Goal: Transaction & Acquisition: Purchase product/service

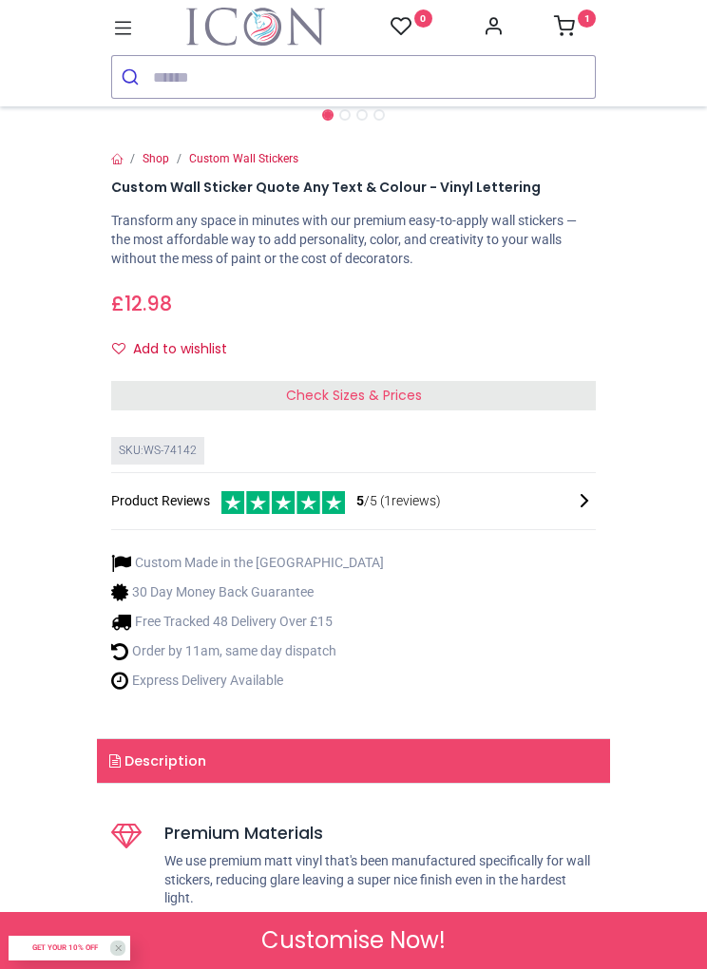
scroll to position [491, 0]
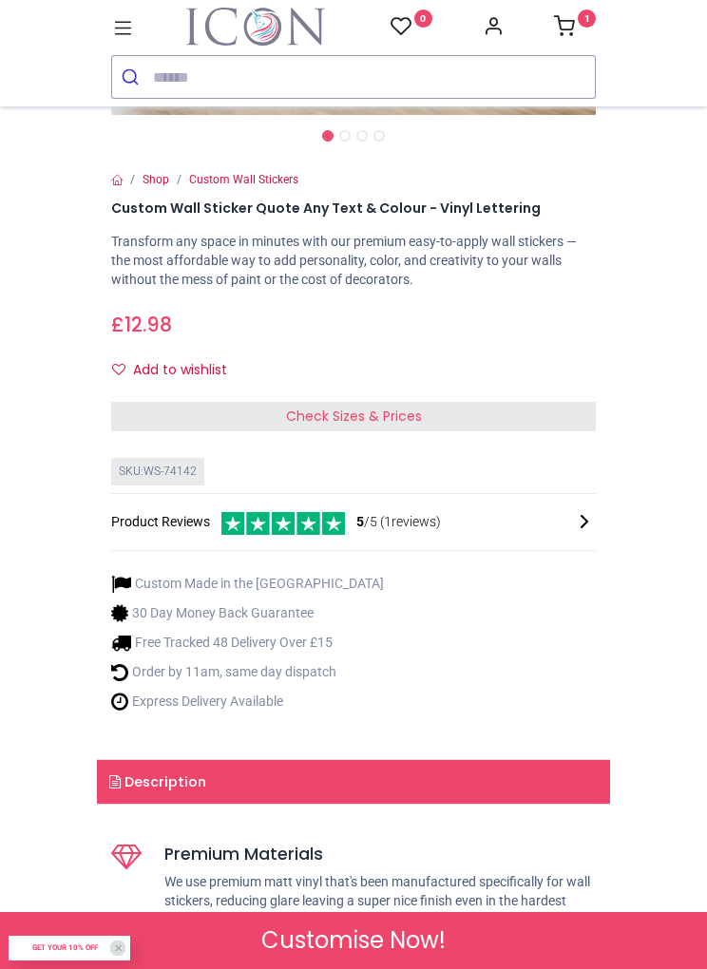
click at [424, 402] on div "Check Sizes & Prices" at bounding box center [353, 417] width 484 height 30
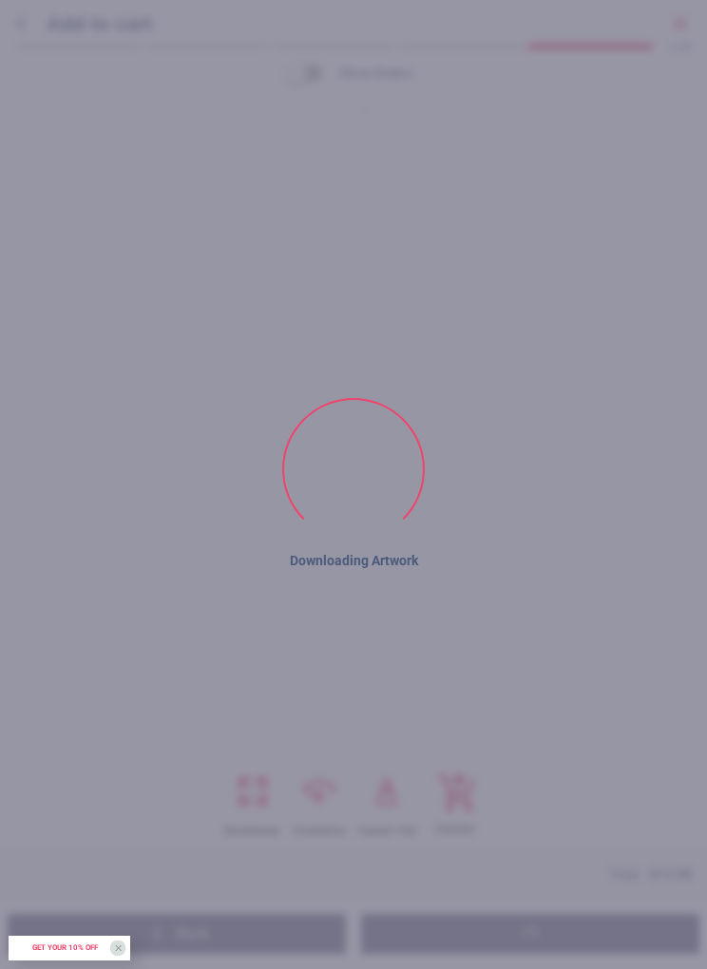
type textarea "**********"
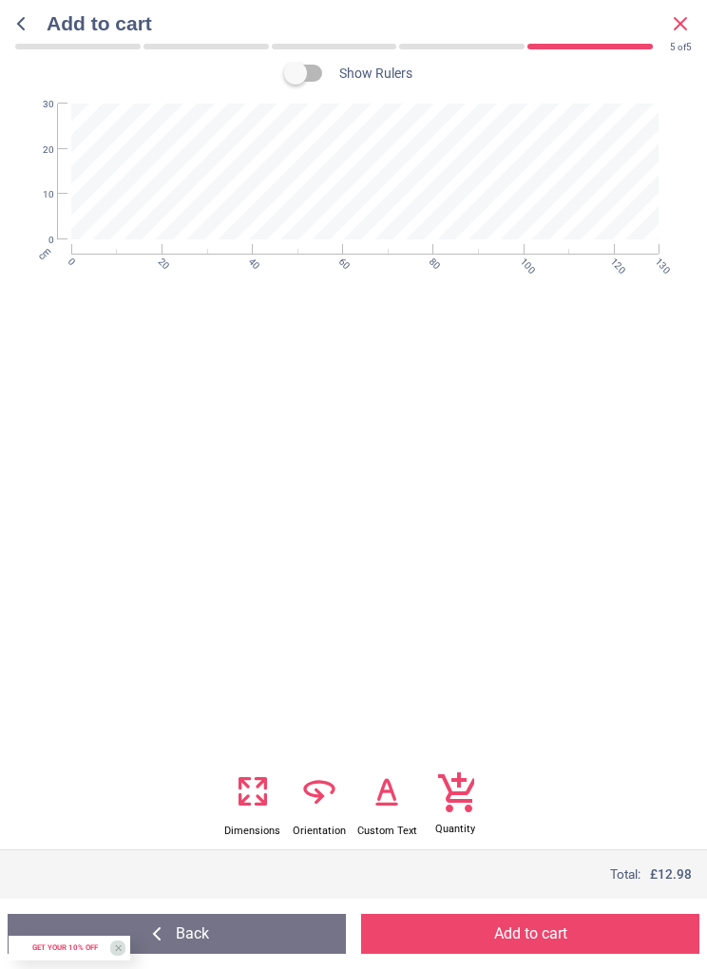
click at [263, 800] on icon at bounding box center [260, 798] width 9 height 9
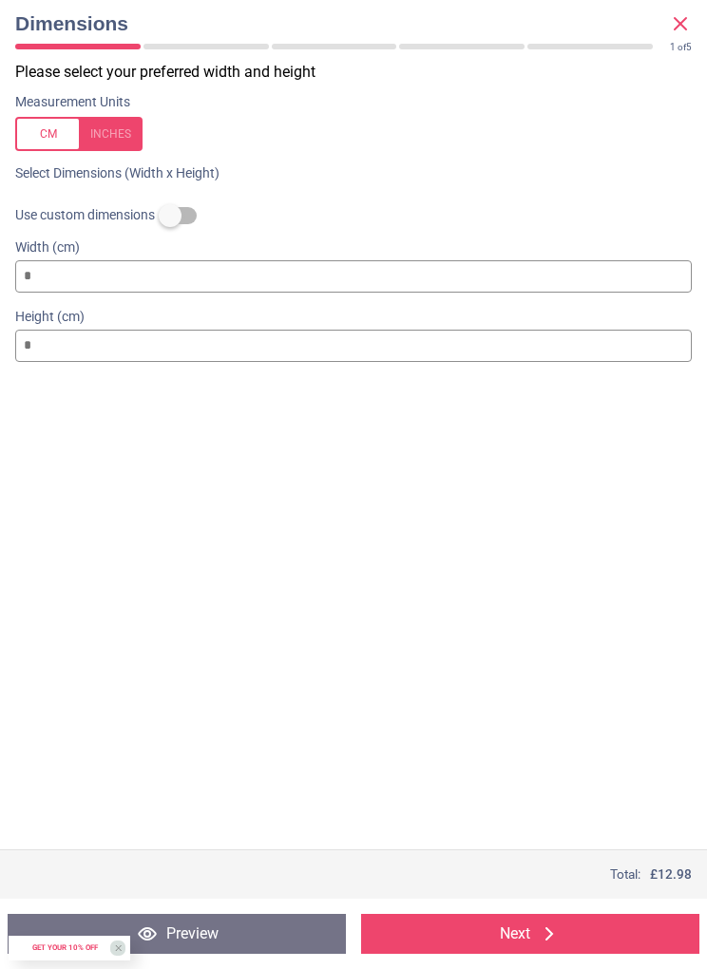
click at [118, 282] on input "***" at bounding box center [353, 276] width 676 height 32
type input "*"
type input "***"
click at [128, 355] on input "**" at bounding box center [353, 346] width 676 height 32
type input "*"
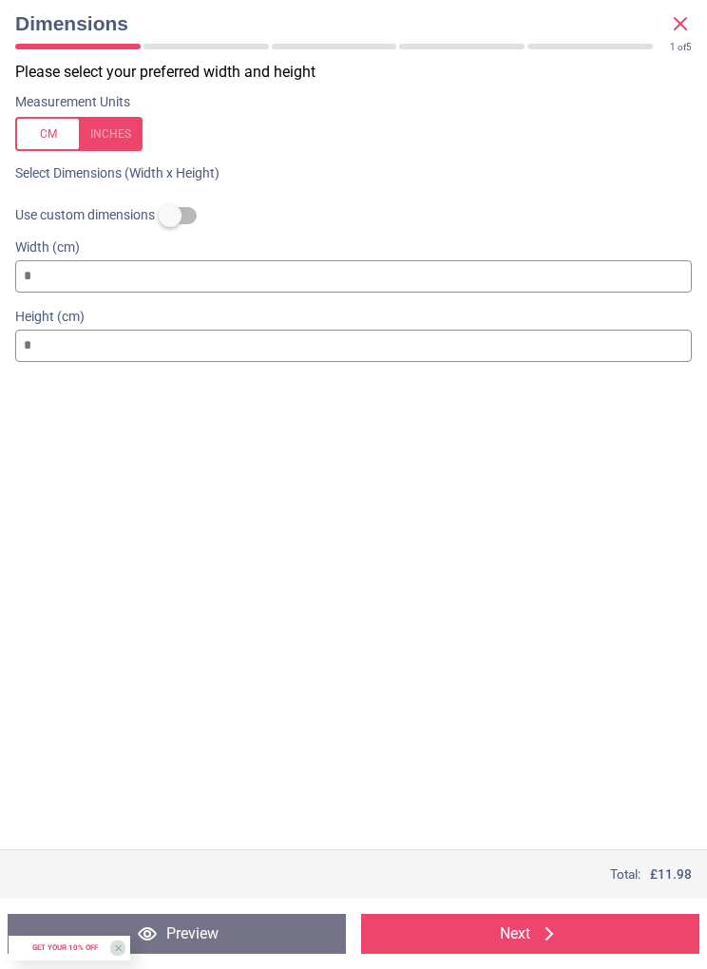
type input "**"
click at [457, 568] on div "Please select your preferred width and height Measurement Units Select Dimensio…" at bounding box center [353, 456] width 707 height 788
click at [555, 943] on icon at bounding box center [549, 933] width 23 height 23
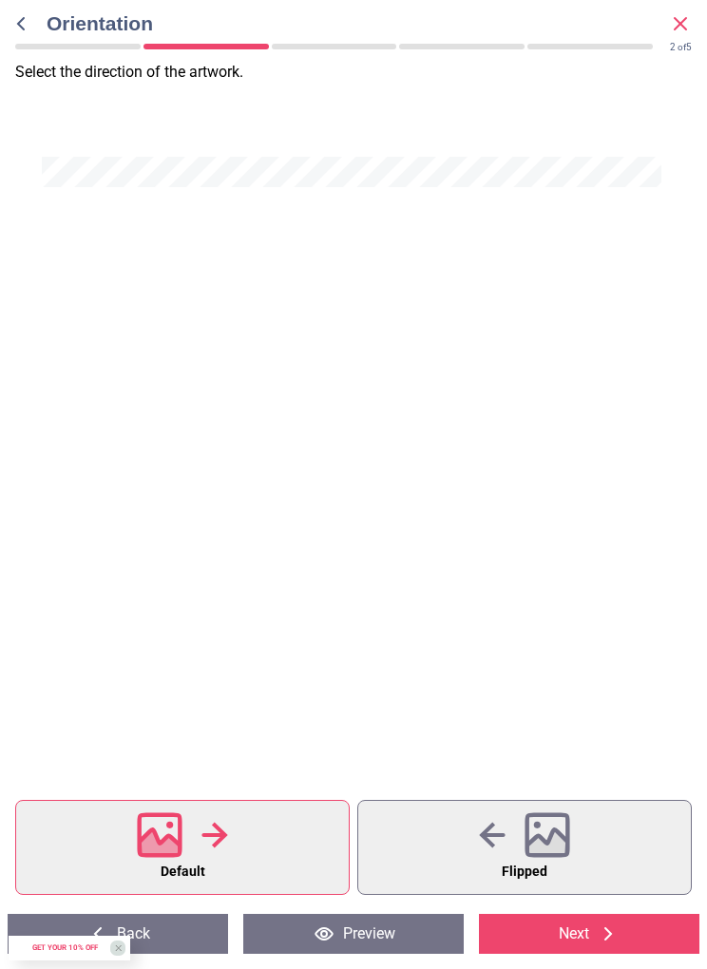
click at [603, 935] on icon at bounding box center [608, 933] width 23 height 23
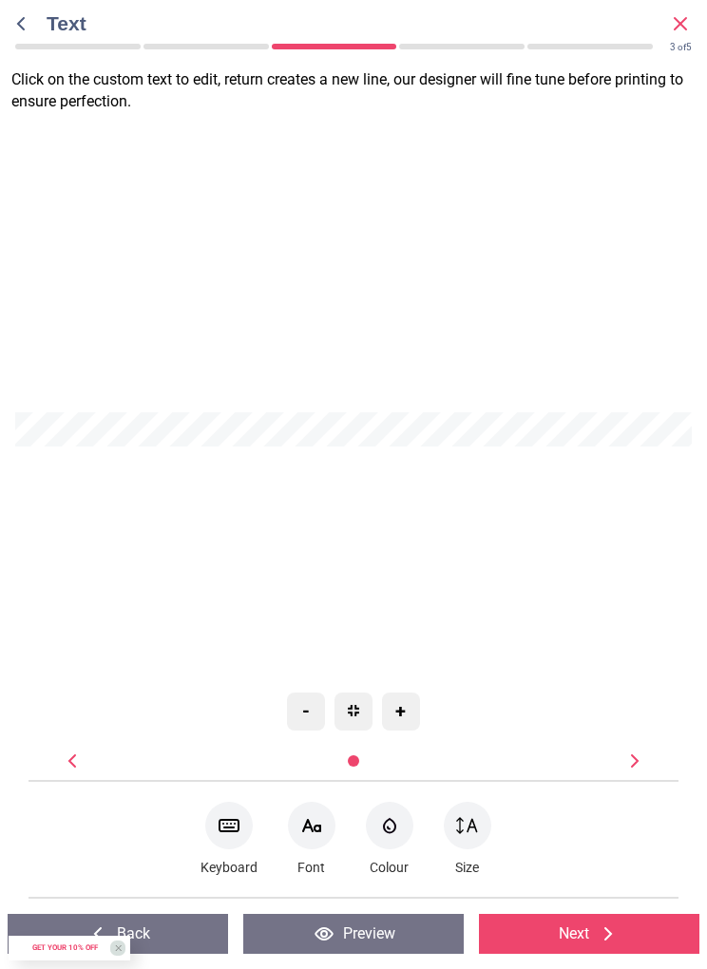
click at [471, 826] on icon at bounding box center [467, 825] width 23 height 23
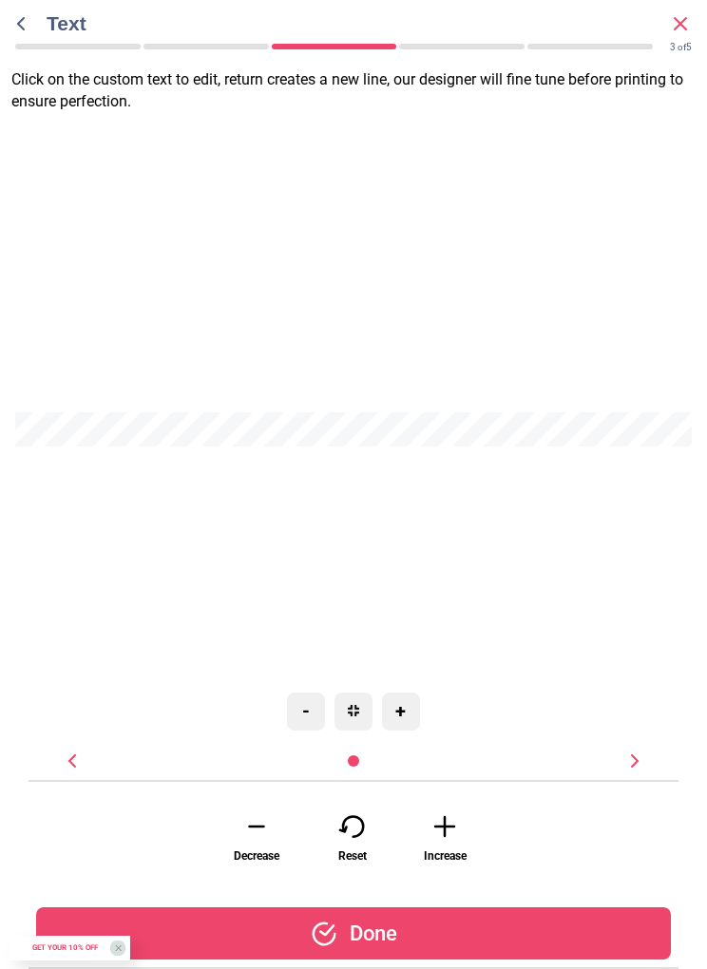
click at [444, 838] on icon at bounding box center [445, 826] width 38 height 28
click at [436, 838] on icon at bounding box center [445, 826] width 38 height 28
click at [437, 838] on icon at bounding box center [445, 826] width 38 height 28
click at [436, 831] on icon at bounding box center [445, 826] width 38 height 28
click at [440, 834] on icon at bounding box center [445, 826] width 38 height 28
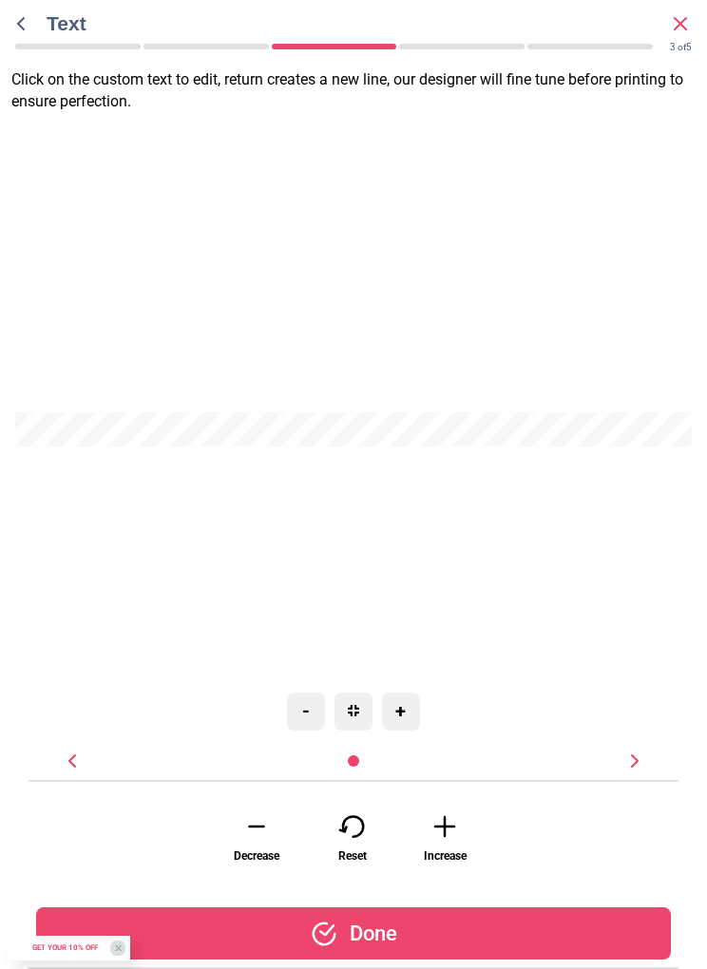
click at [443, 833] on icon at bounding box center [445, 826] width 38 height 28
click at [446, 832] on icon at bounding box center [444, 826] width 19 height 19
click at [444, 834] on icon at bounding box center [445, 826] width 38 height 28
click at [446, 834] on icon at bounding box center [444, 826] width 19 height 19
click at [447, 834] on icon at bounding box center [445, 826] width 38 height 28
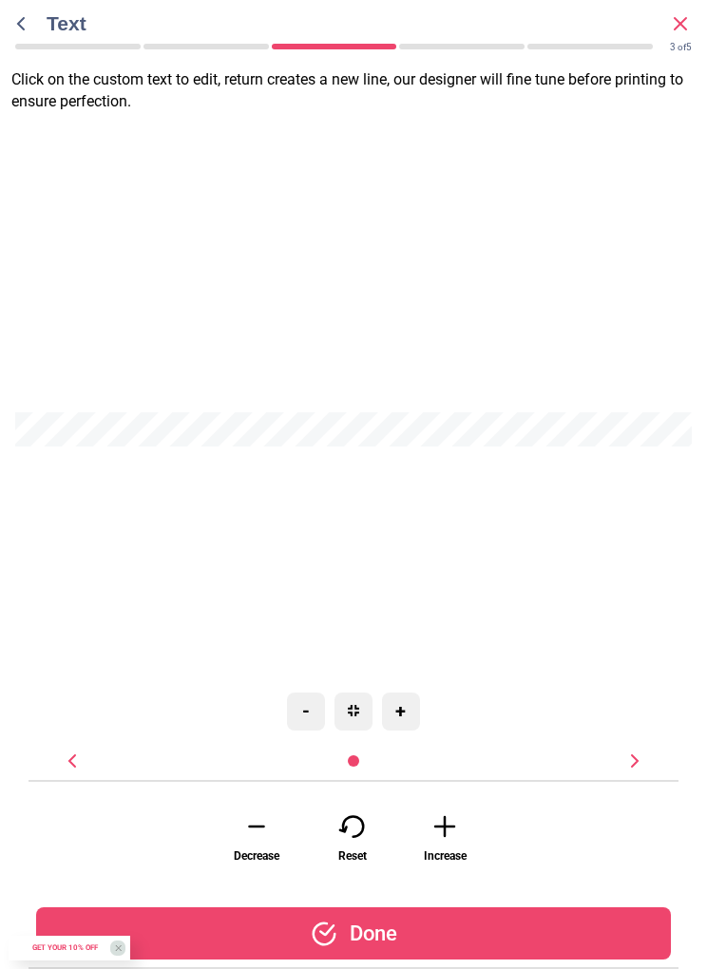
click at [448, 831] on icon at bounding box center [445, 826] width 38 height 28
click at [447, 833] on icon at bounding box center [445, 826] width 38 height 28
click at [447, 836] on icon at bounding box center [445, 826] width 38 height 28
click at [405, 724] on div "+" at bounding box center [401, 712] width 38 height 38
click at [409, 721] on div "+" at bounding box center [401, 712] width 38 height 38
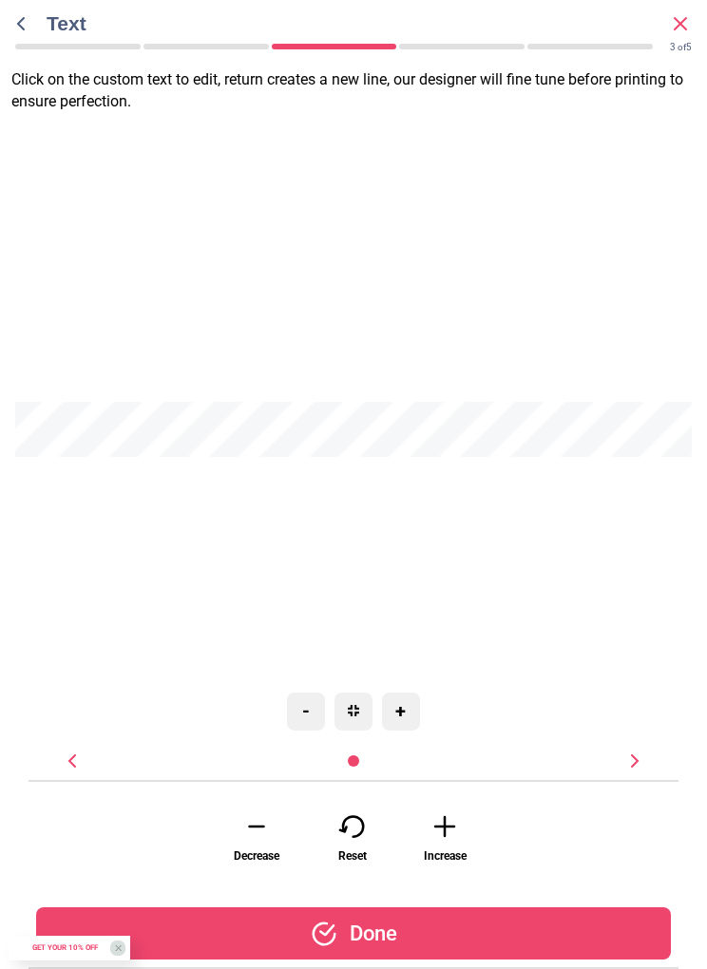
click at [455, 839] on icon at bounding box center [445, 826] width 38 height 28
click at [456, 839] on icon at bounding box center [445, 826] width 38 height 28
click at [456, 840] on icon at bounding box center [445, 826] width 38 height 28
click at [456, 835] on icon at bounding box center [445, 826] width 38 height 28
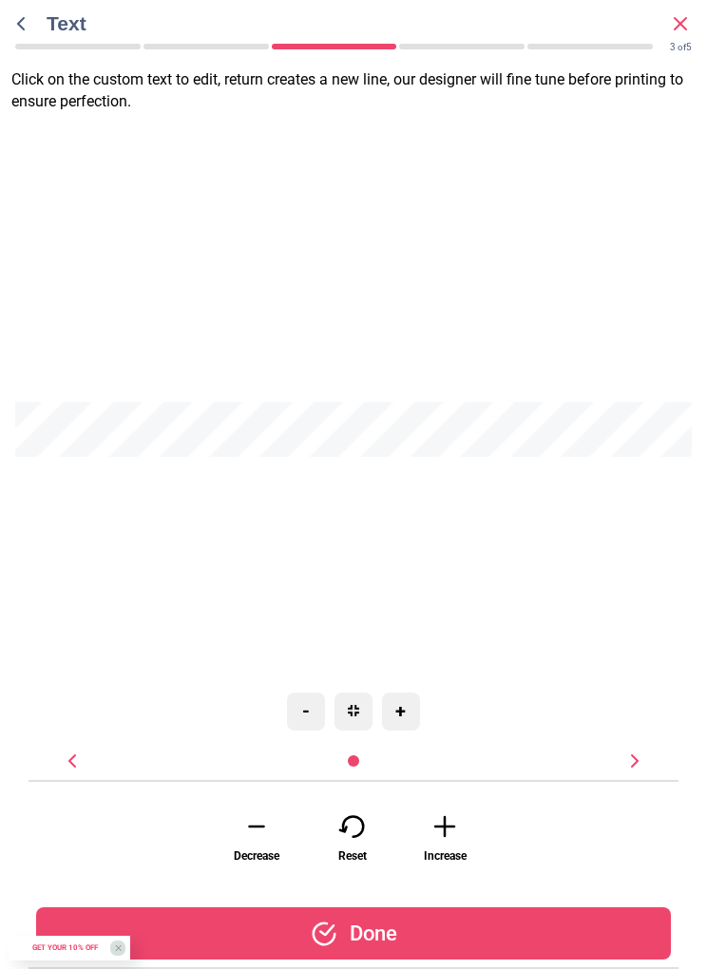
click at [449, 837] on icon at bounding box center [445, 826] width 38 height 28
click at [449, 835] on icon at bounding box center [445, 826] width 38 height 28
click at [451, 830] on icon at bounding box center [445, 826] width 38 height 28
click at [452, 830] on icon at bounding box center [445, 826] width 38 height 28
click at [450, 833] on icon at bounding box center [445, 826] width 38 height 28
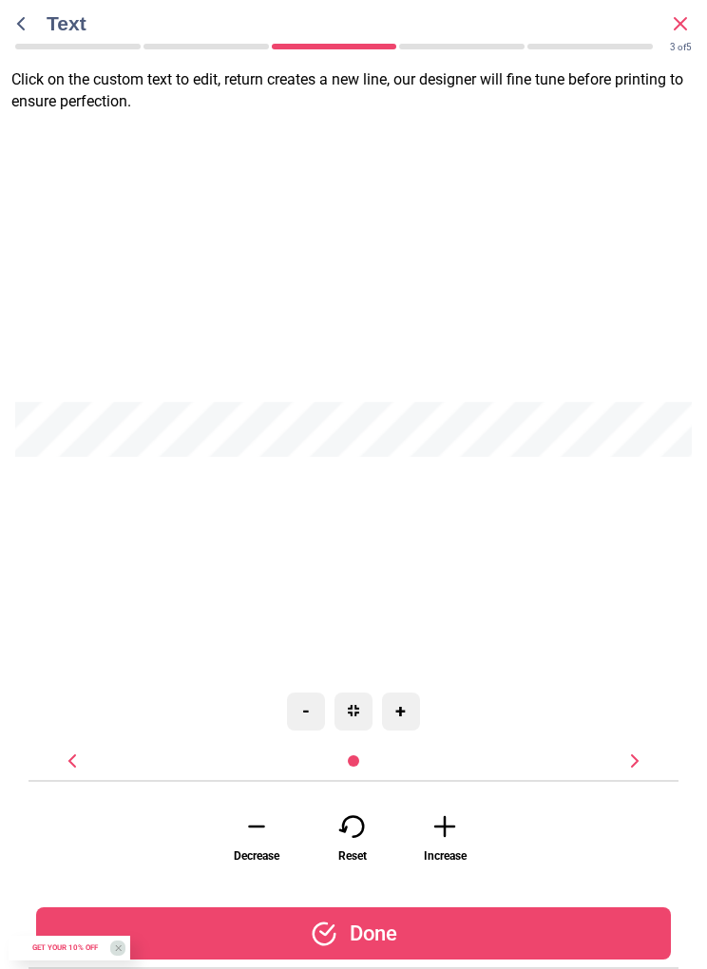
click at [454, 833] on icon at bounding box center [445, 826] width 38 height 28
click at [452, 841] on icon at bounding box center [445, 826] width 38 height 28
click at [449, 846] on div "Increase" at bounding box center [444, 838] width 67 height 67
click at [450, 842] on div "Increase" at bounding box center [444, 838] width 67 height 67
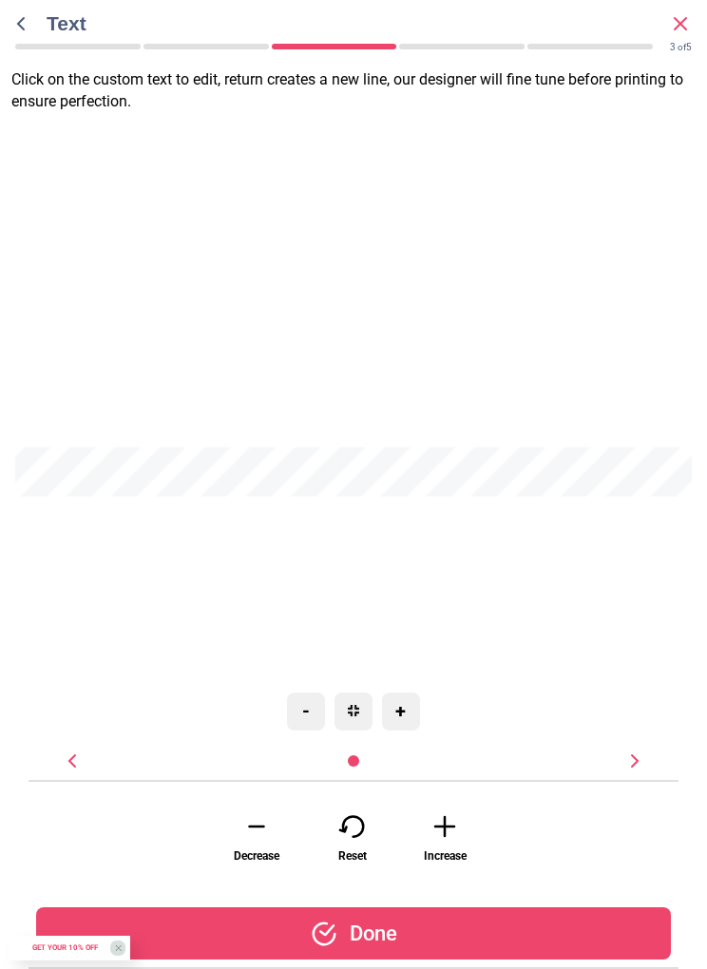
click at [300, 727] on div "-" at bounding box center [306, 712] width 38 height 38
click at [303, 724] on div "-" at bounding box center [306, 712] width 38 height 38
click at [451, 840] on icon at bounding box center [445, 826] width 38 height 28
click at [453, 840] on icon at bounding box center [445, 826] width 38 height 28
click at [454, 835] on icon at bounding box center [445, 826] width 38 height 28
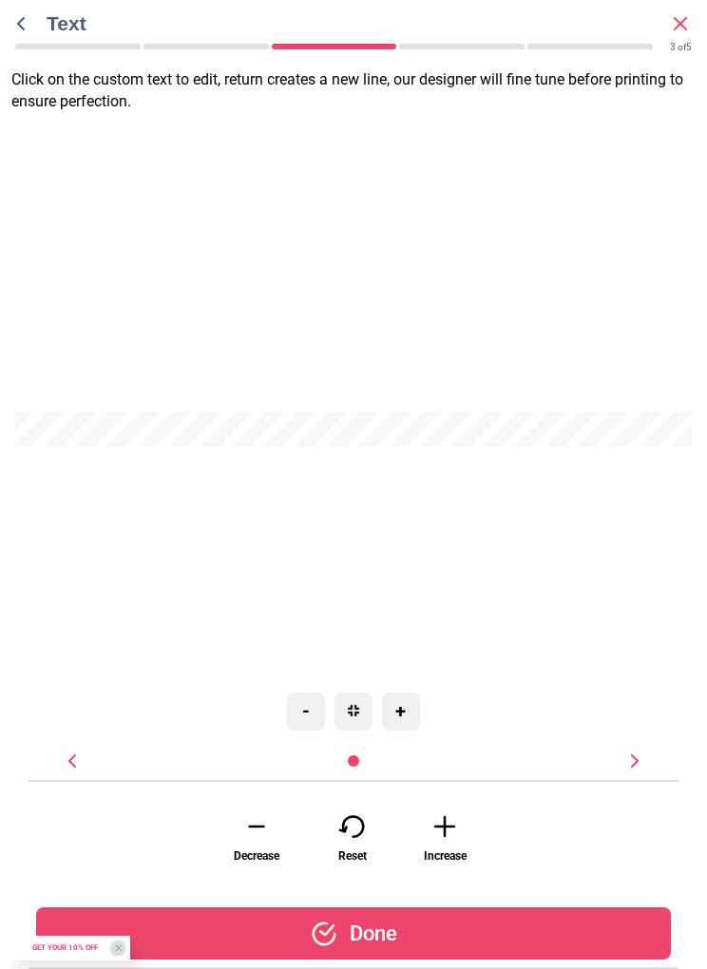
click at [452, 839] on icon at bounding box center [445, 826] width 38 height 28
click at [452, 944] on div "Done" at bounding box center [353, 933] width 635 height 52
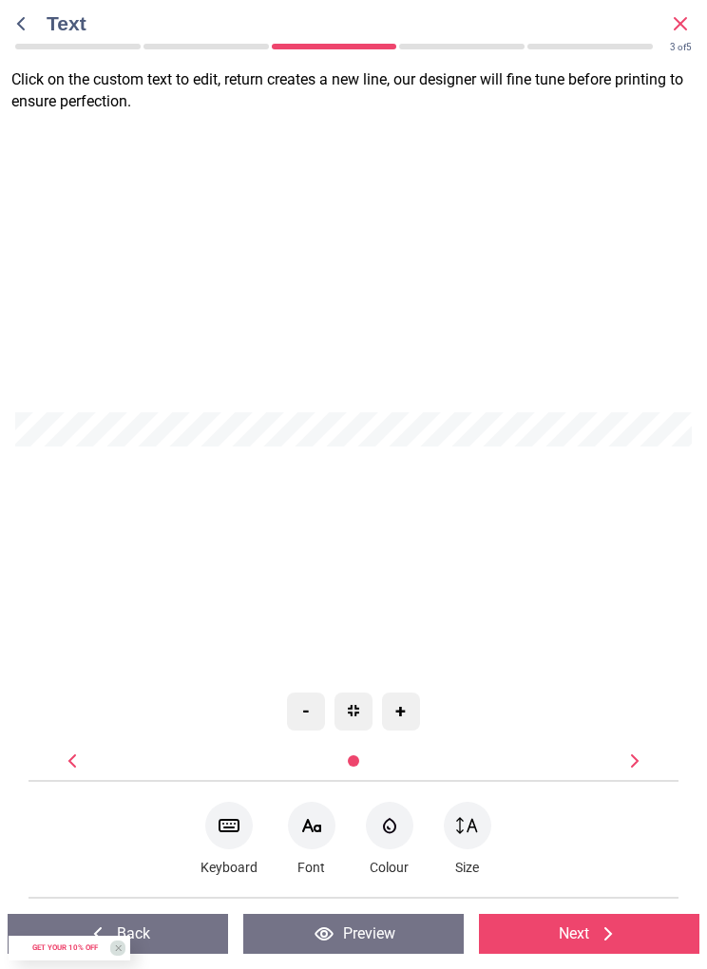
click at [417, 924] on button "Preview" at bounding box center [353, 934] width 220 height 40
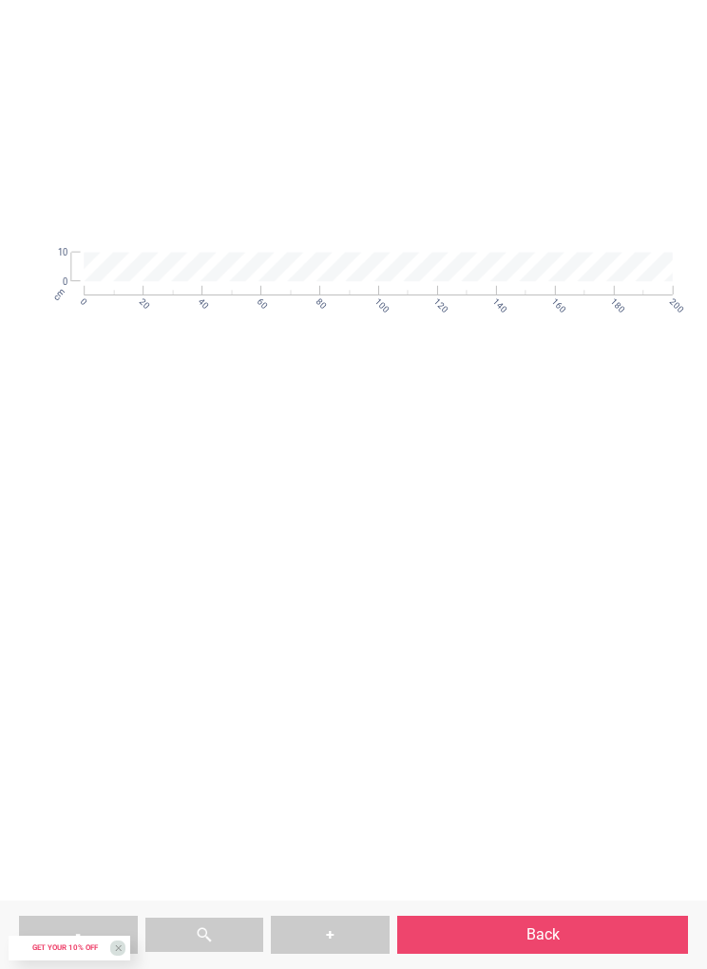
click at [516, 760] on div "**********" at bounding box center [378, 669] width 647 height 832
click at [526, 945] on button "Back" at bounding box center [542, 935] width 291 height 38
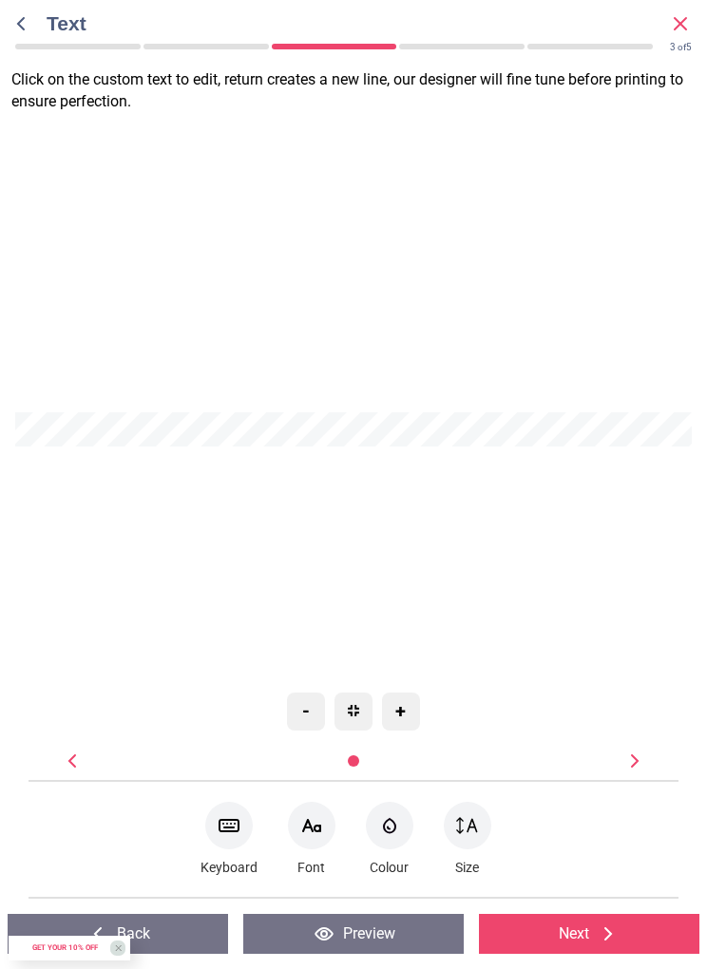
click at [608, 949] on button "Next" at bounding box center [589, 934] width 220 height 40
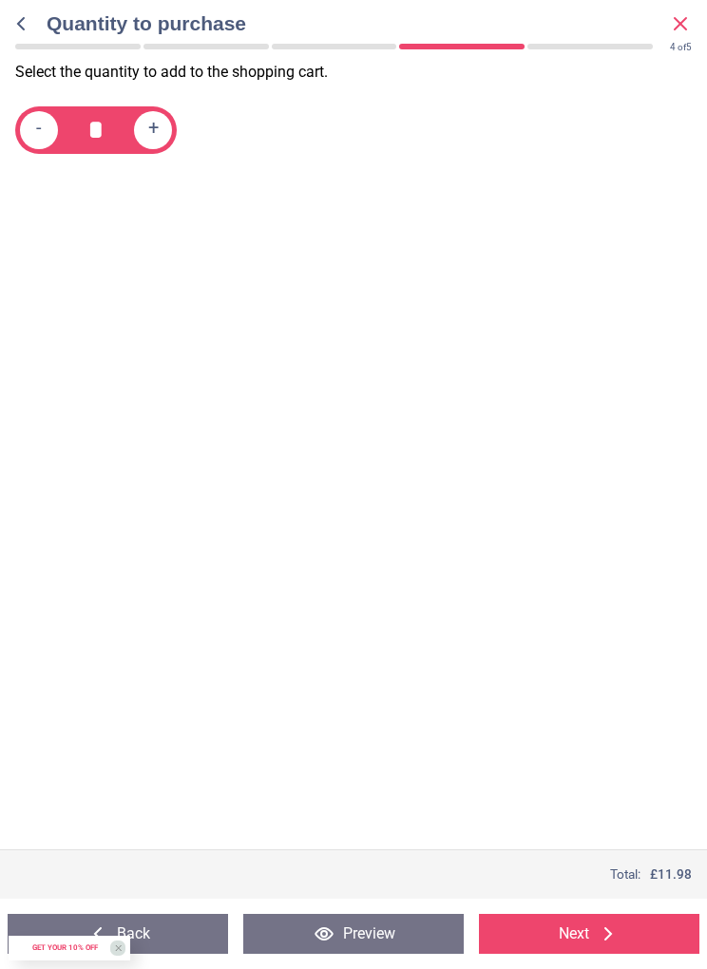
click at [610, 952] on button "Next" at bounding box center [589, 934] width 220 height 40
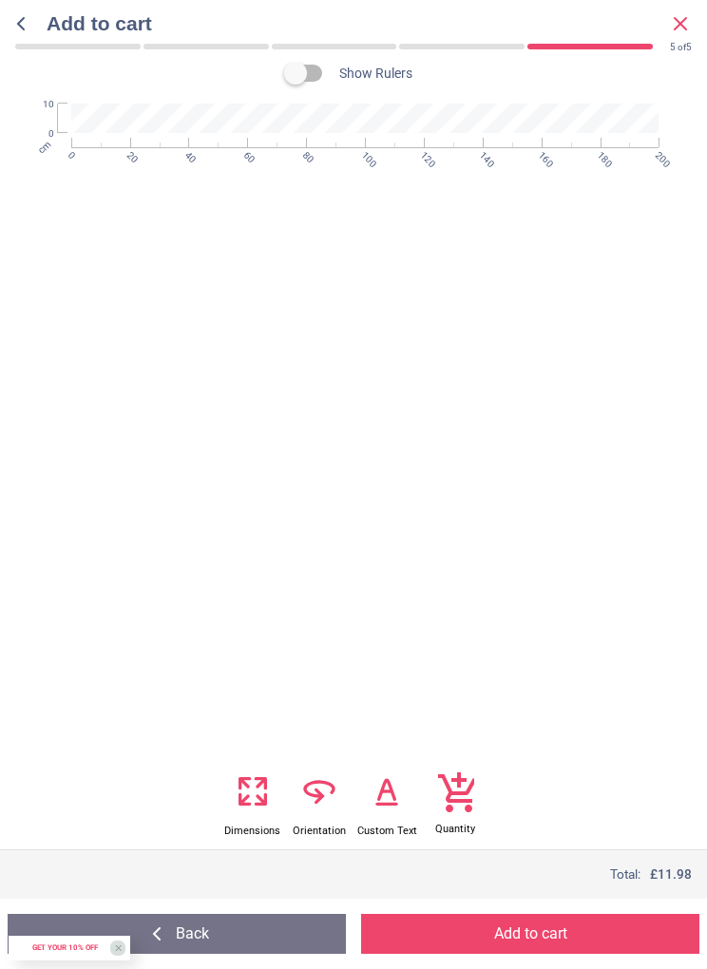
click at [590, 949] on button "Add to cart" at bounding box center [530, 934] width 338 height 40
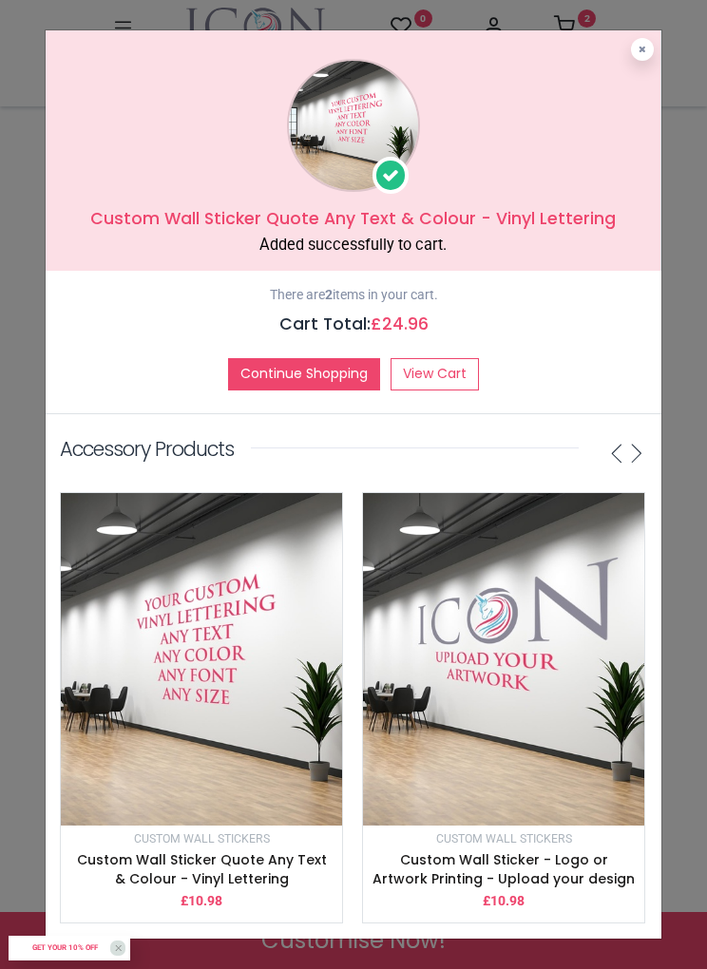
click at [445, 390] on link "View Cart" at bounding box center [434, 374] width 88 height 32
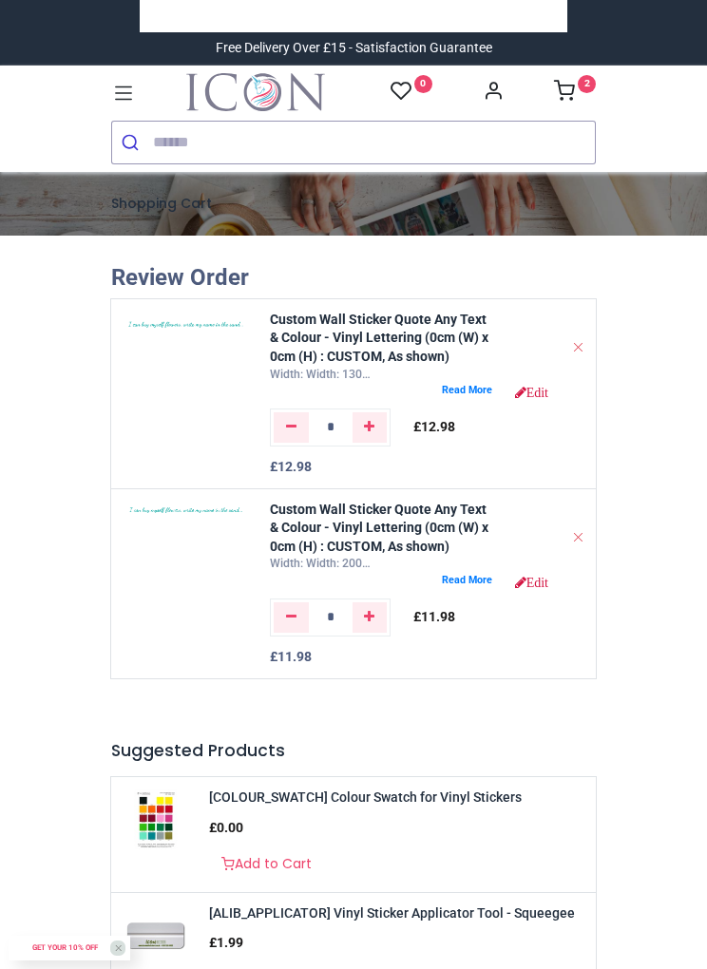
click at [287, 443] on link "Remove one" at bounding box center [291, 427] width 35 height 30
type input "*"
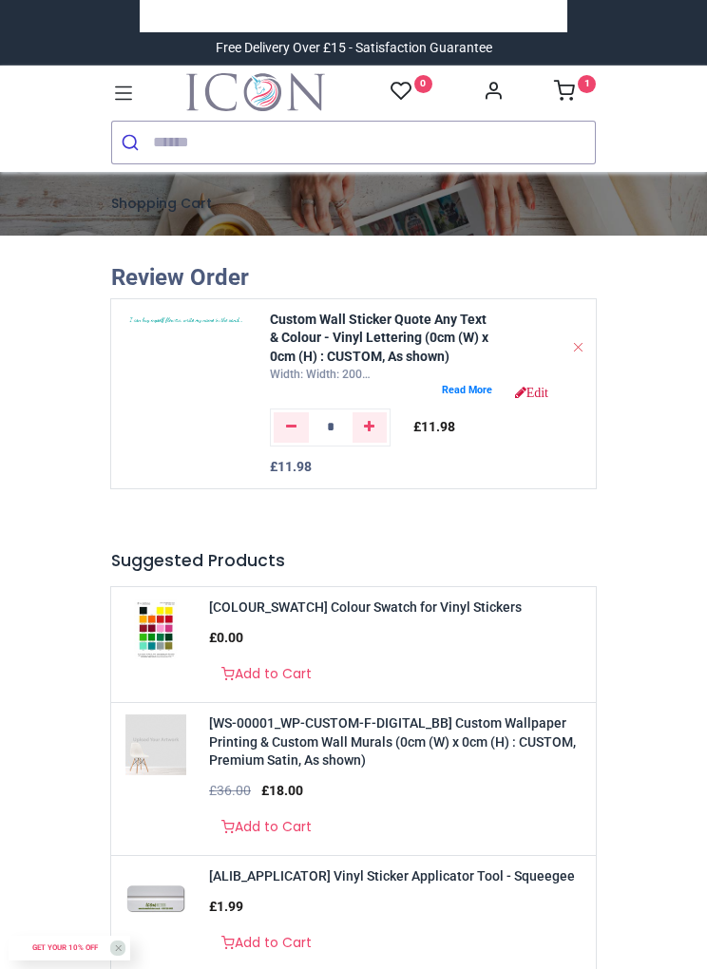
click at [131, 86] on icon at bounding box center [123, 93] width 25 height 25
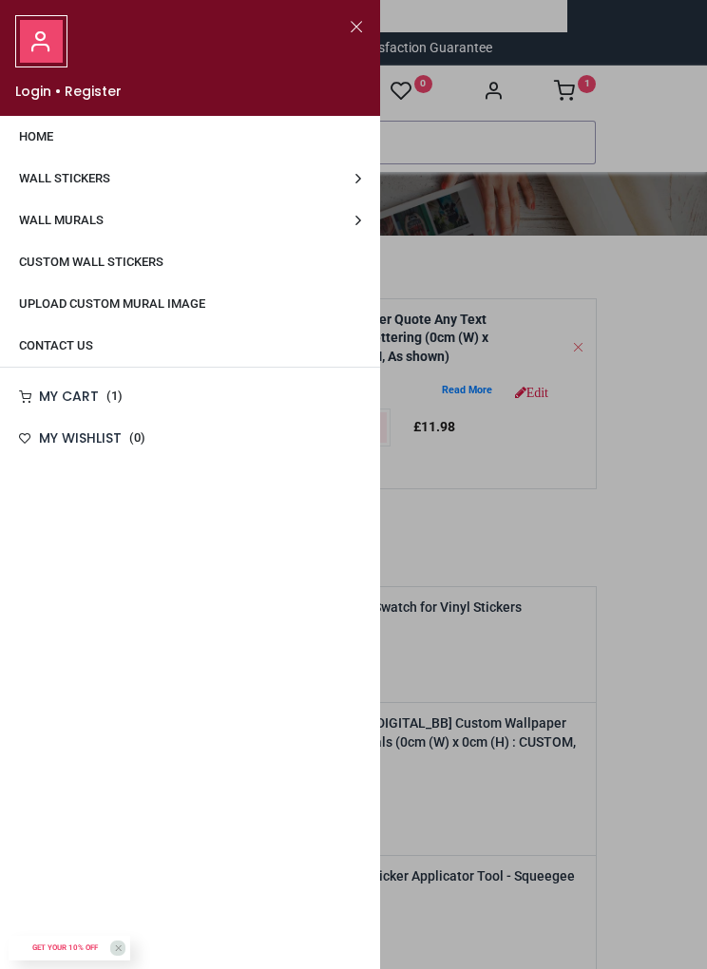
click at [361, 221] on link "Wall Murals" at bounding box center [190, 220] width 380 height 42
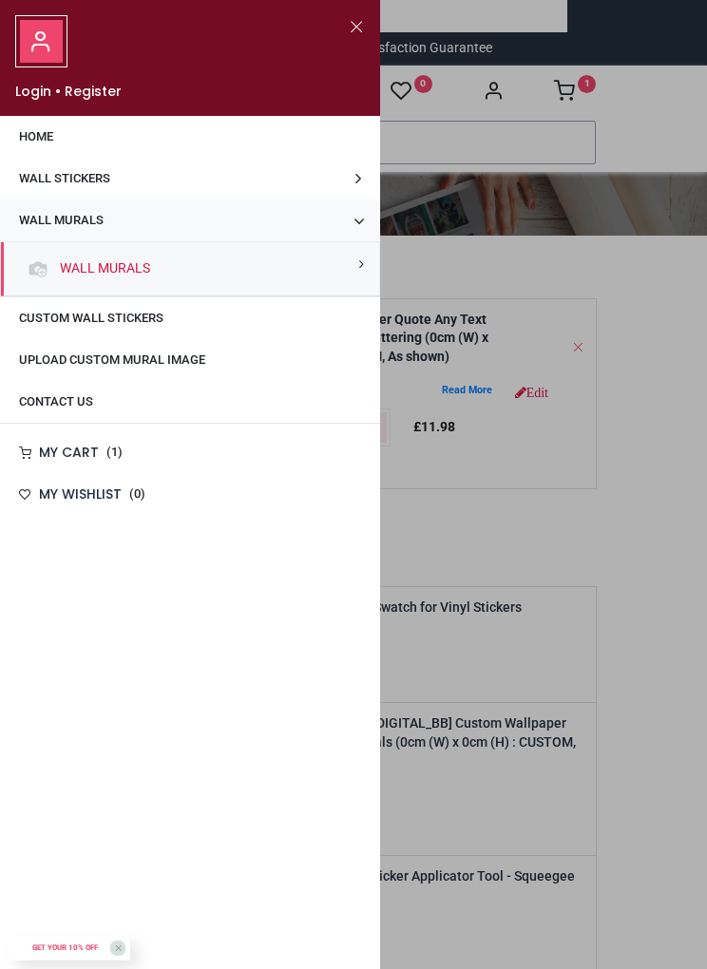
click at [150, 259] on link "Wall Murals" at bounding box center [101, 268] width 98 height 19
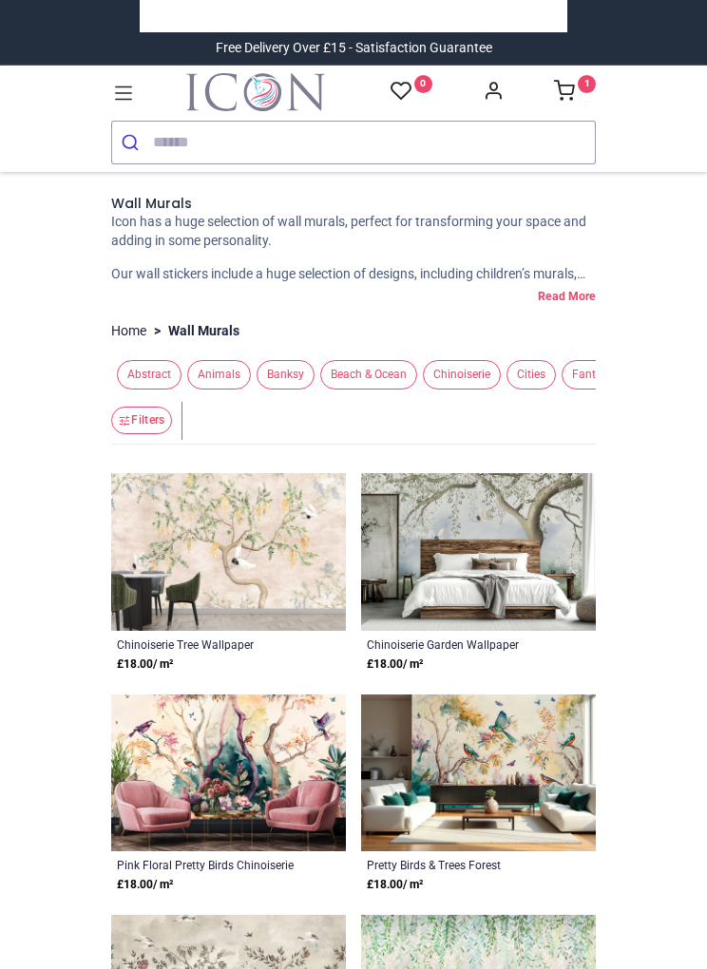
click at [130, 92] on icon at bounding box center [123, 93] width 25 height 25
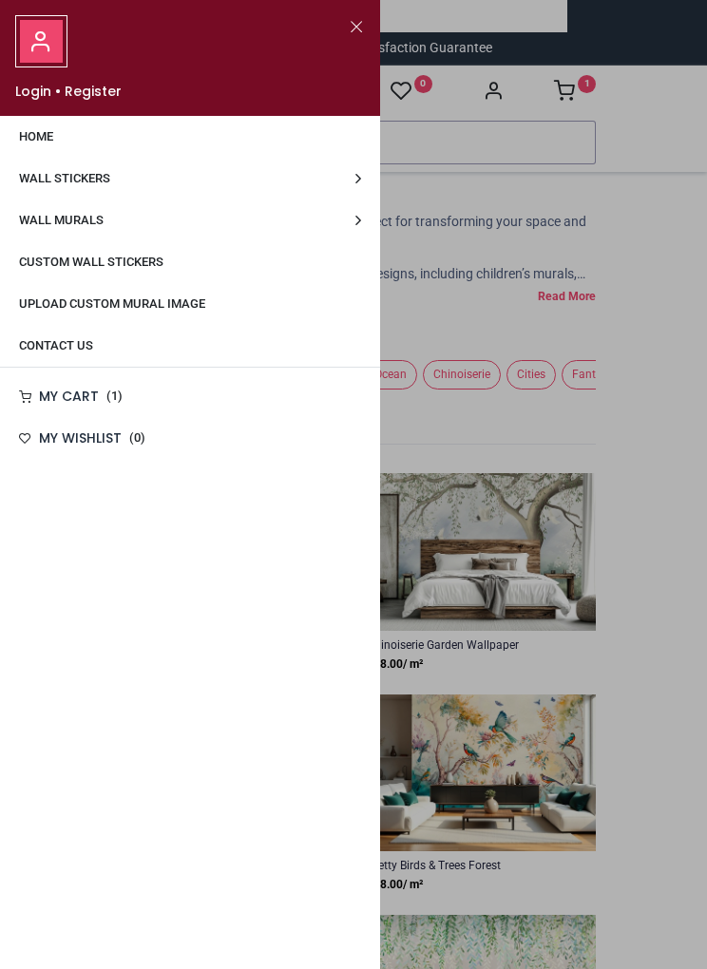
click at [350, 181] on link "Wall Stickers" at bounding box center [190, 179] width 380 height 42
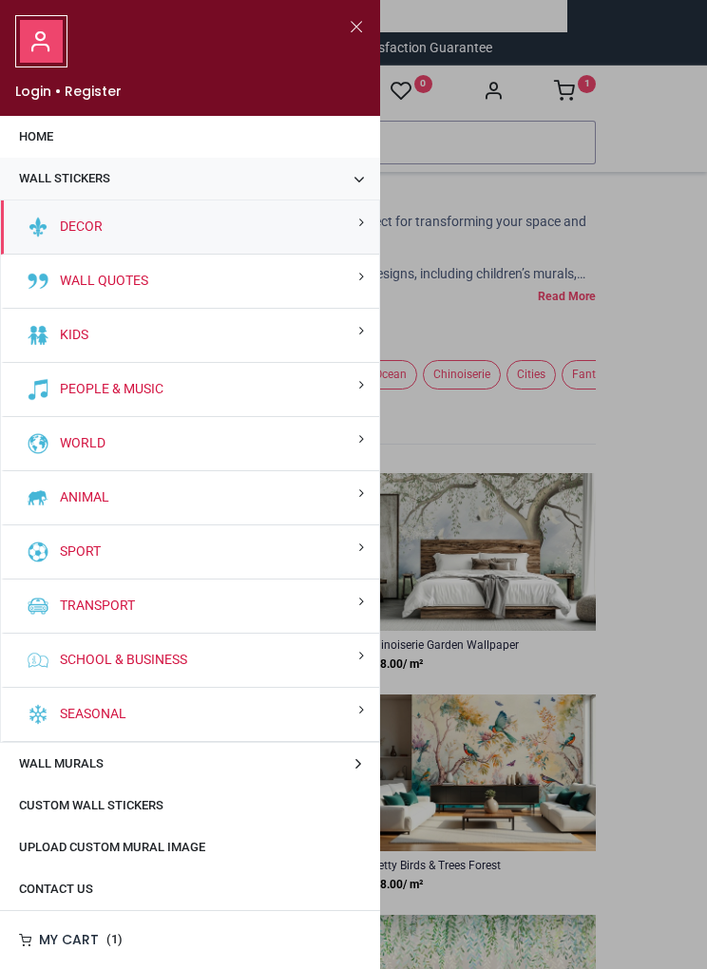
click at [361, 282] on small at bounding box center [361, 276] width 5 height 13
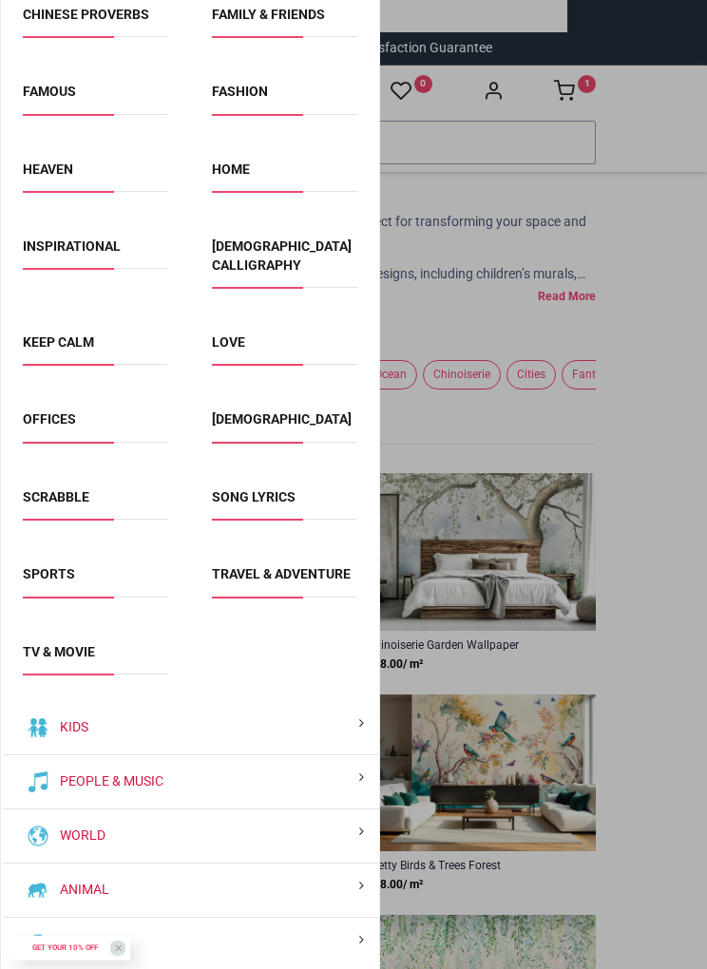
scroll to position [405, 0]
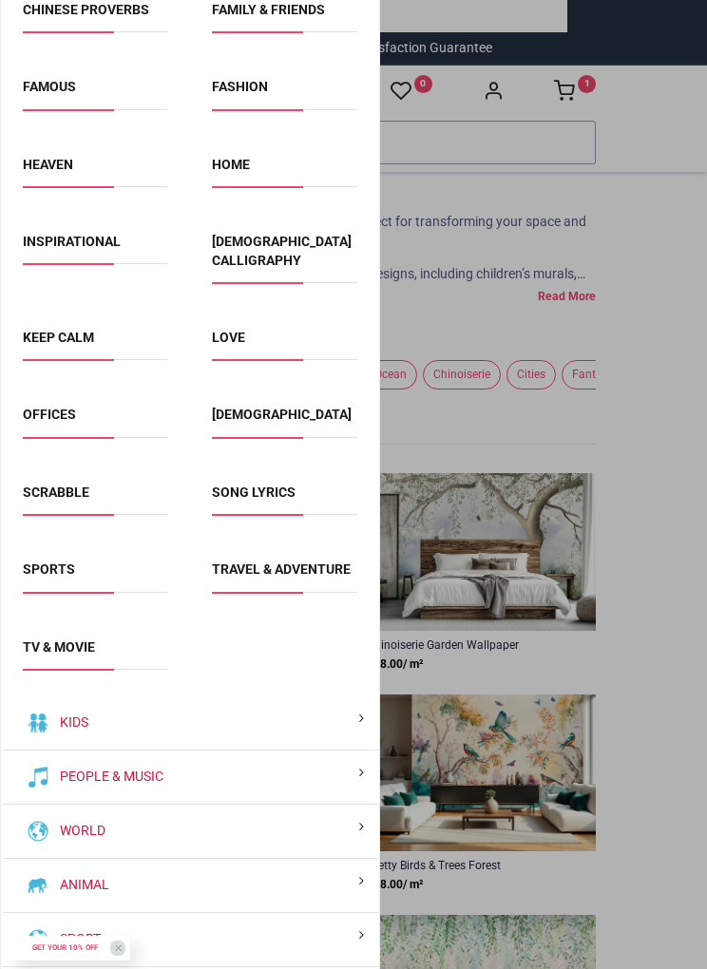
click at [277, 577] on link "Travel & Adventure" at bounding box center [281, 568] width 139 height 15
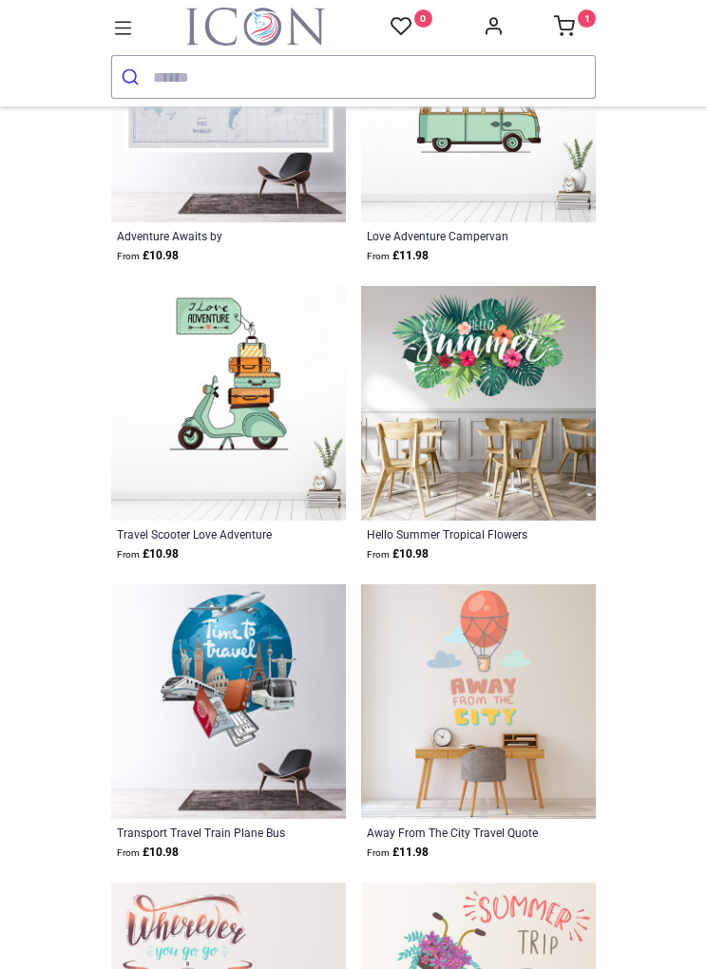
scroll to position [690, 0]
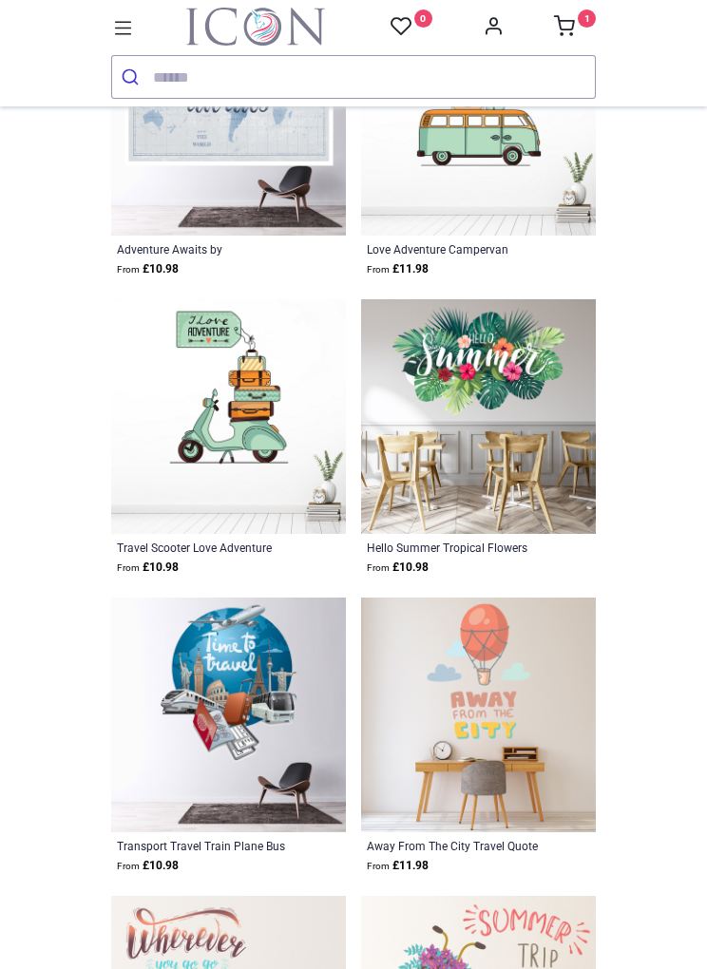
click at [134, 33] on icon at bounding box center [123, 28] width 25 height 25
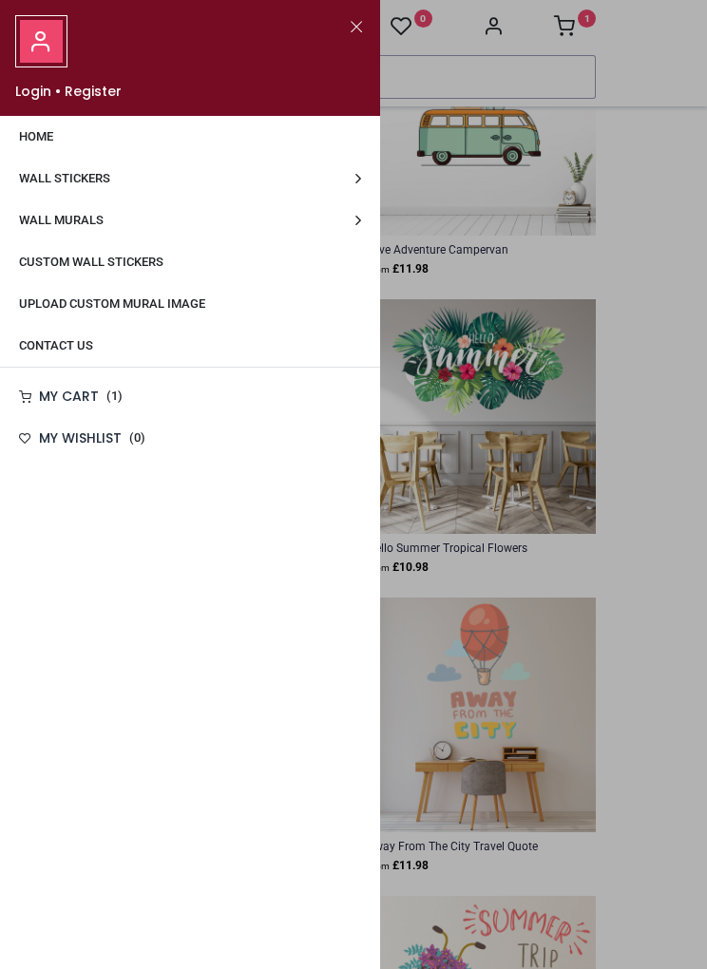
click at [363, 184] on link "Wall Stickers" at bounding box center [190, 179] width 380 height 42
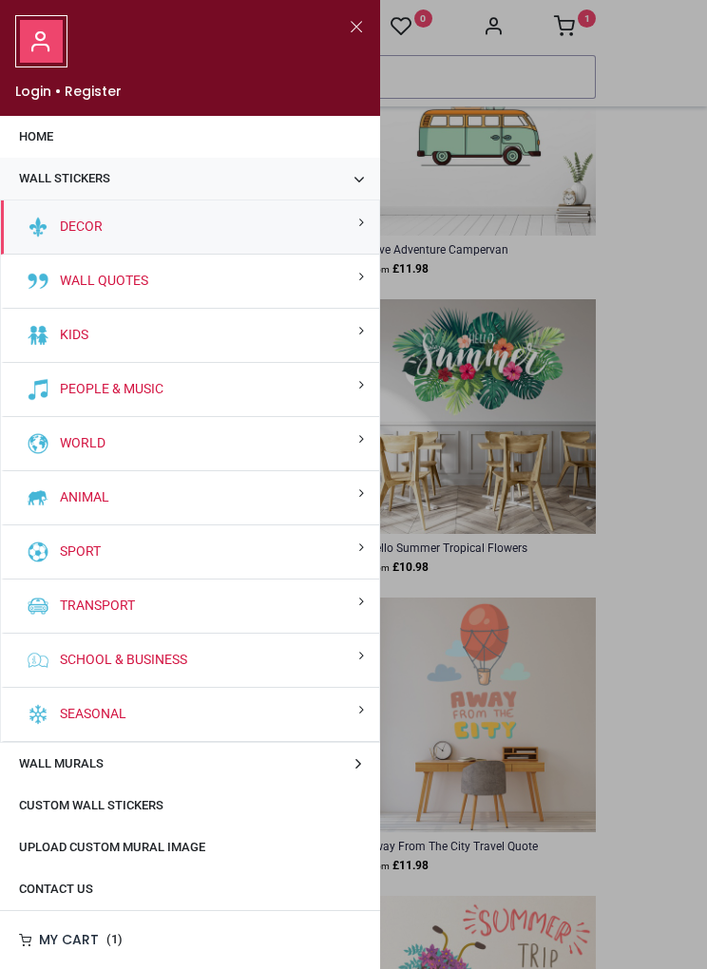
click at [352, 286] on div "Wall Quotes" at bounding box center [190, 282] width 378 height 54
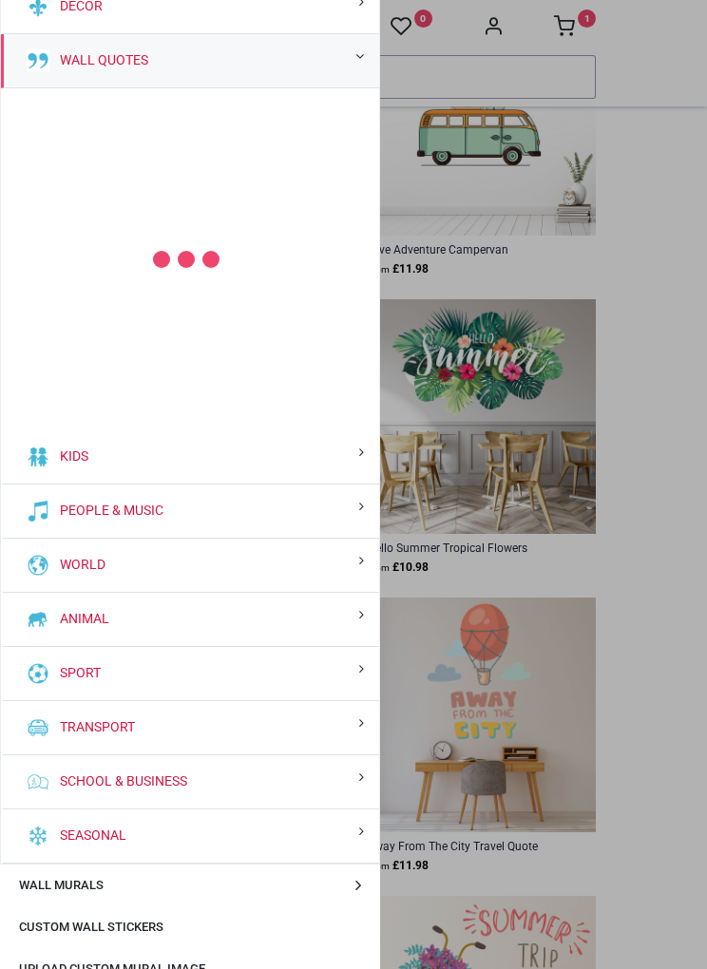
scroll to position [255, 0]
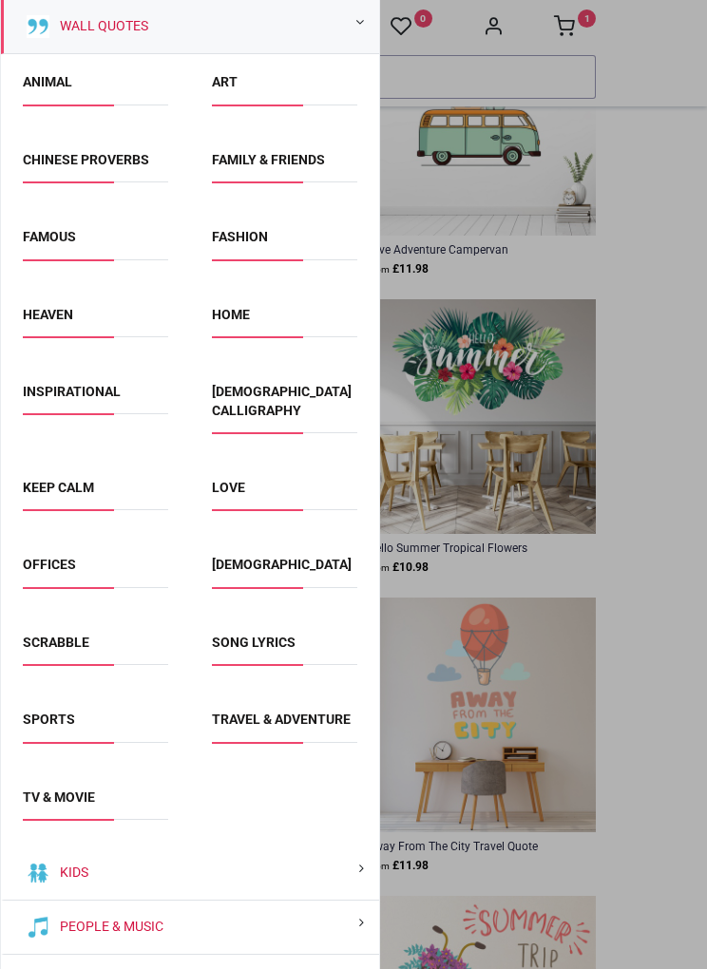
click at [282, 643] on link "Song Lyrics" at bounding box center [254, 642] width 84 height 15
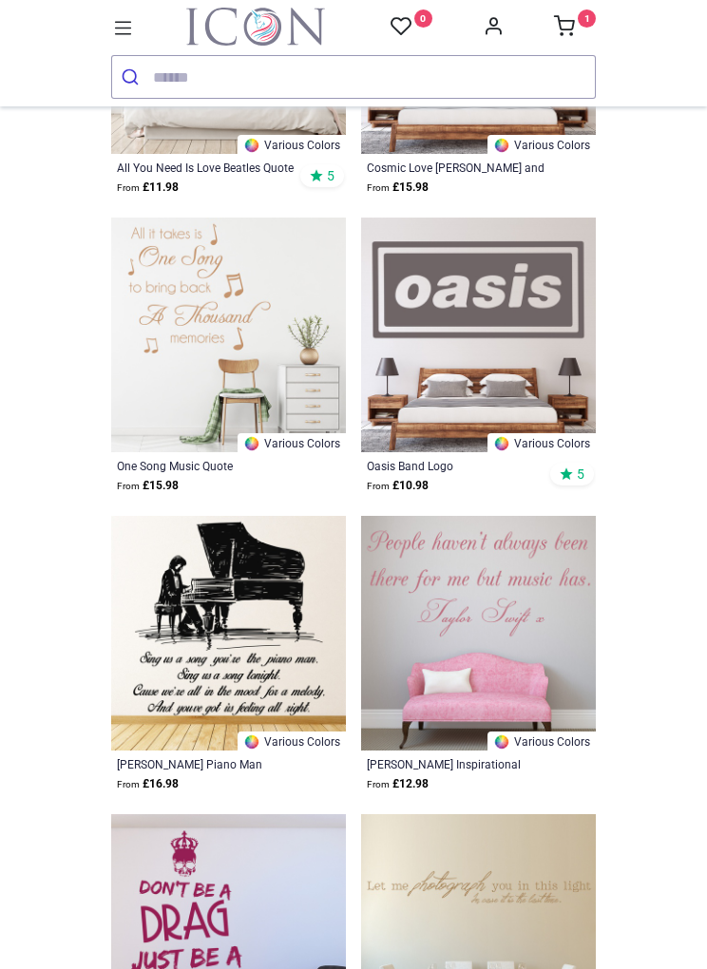
scroll to position [3457, 0]
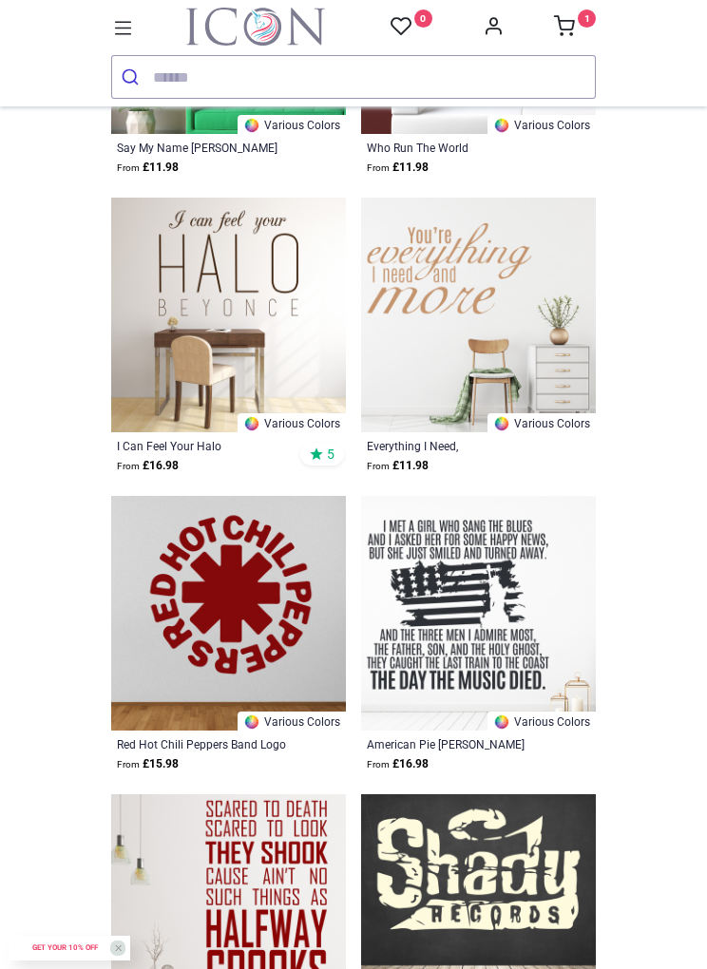
scroll to position [6433, 0]
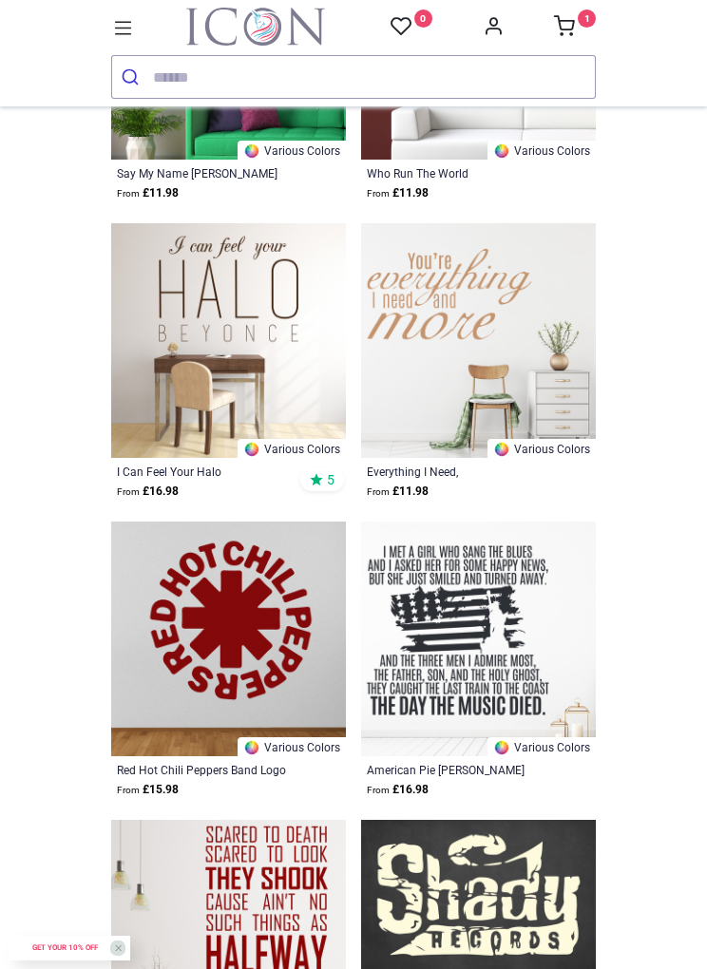
click at [132, 30] on icon at bounding box center [123, 28] width 25 height 25
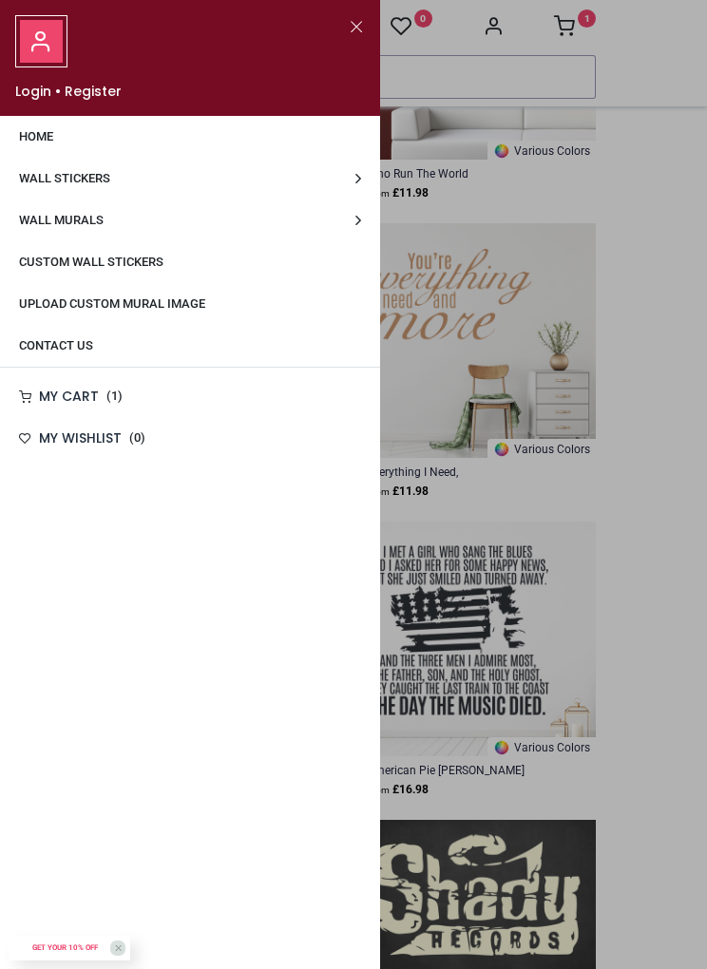
click at [361, 185] on link "Wall Stickers" at bounding box center [190, 179] width 380 height 42
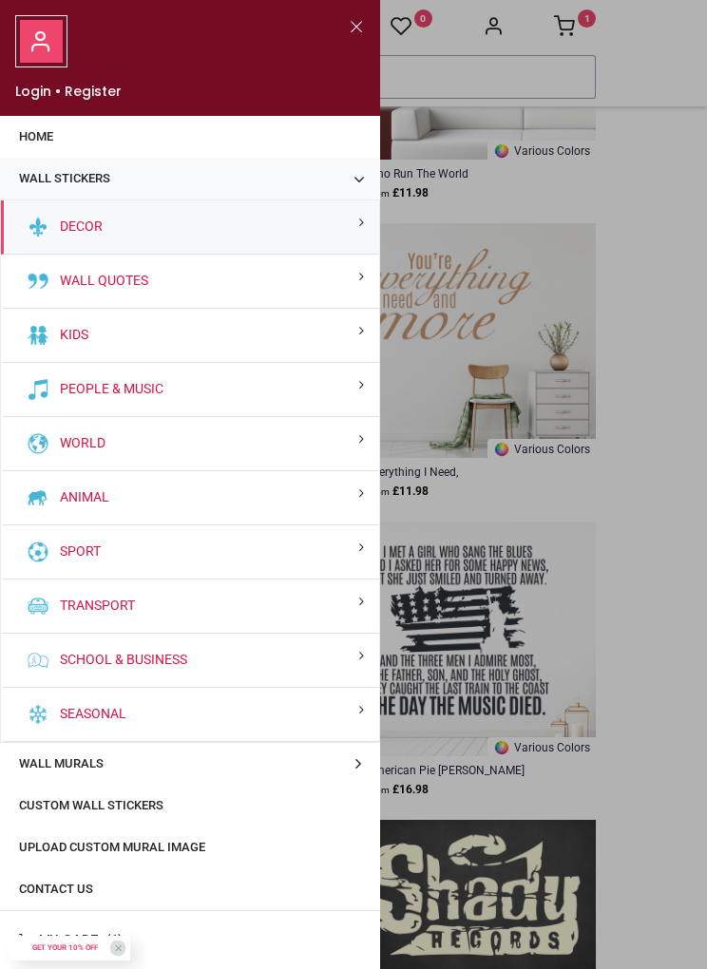
click at [342, 237] on div "Decor" at bounding box center [190, 227] width 378 height 54
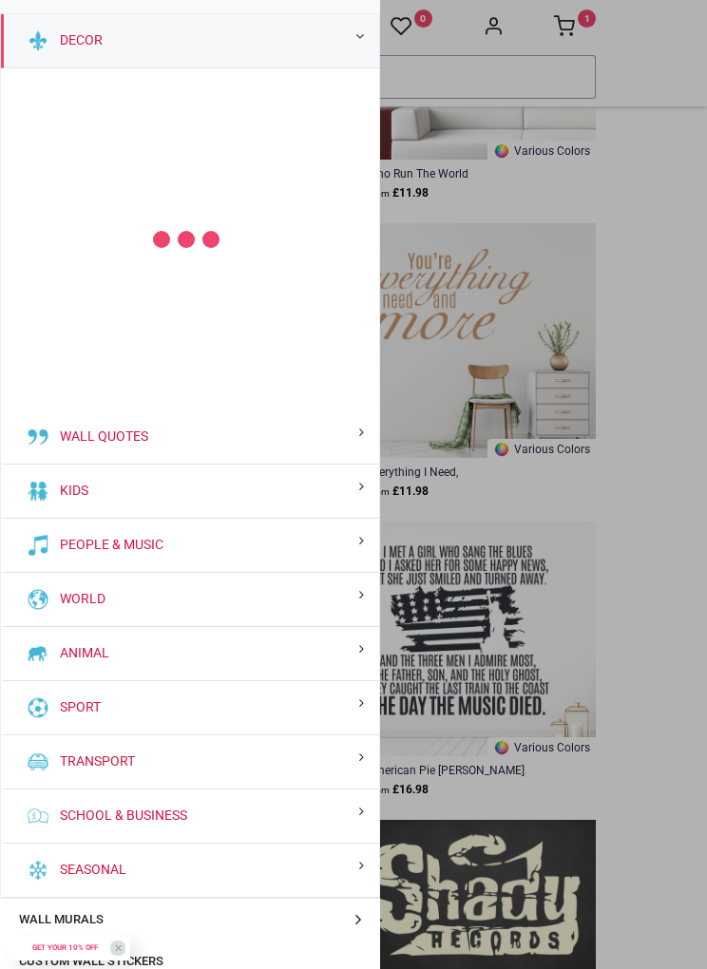
scroll to position [200, 0]
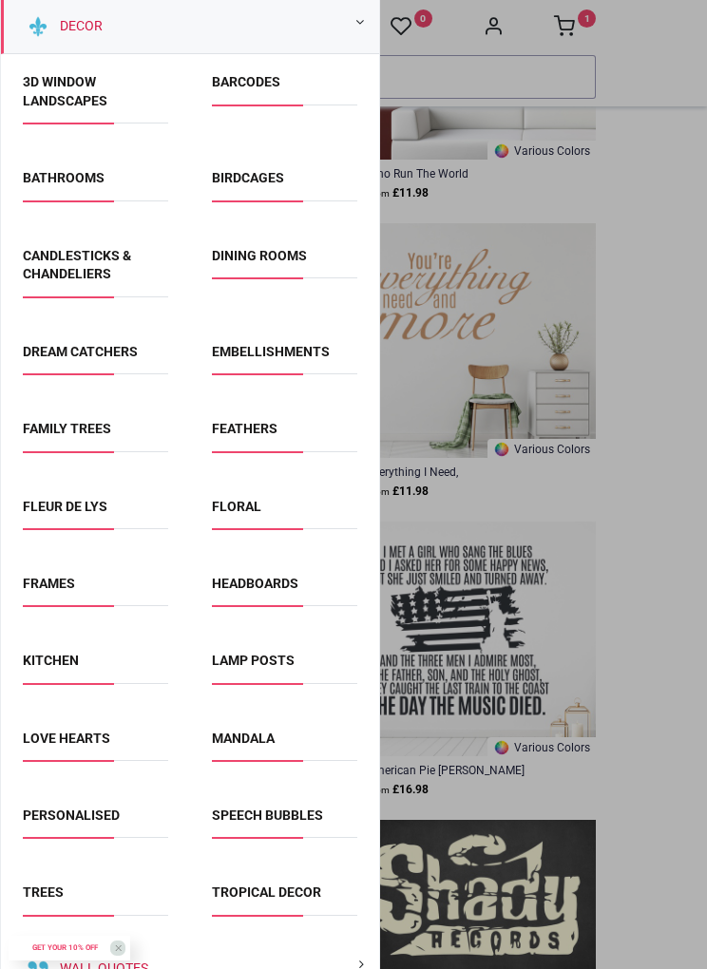
click at [308, 814] on link "Speech Bubbles" at bounding box center [267, 814] width 111 height 15
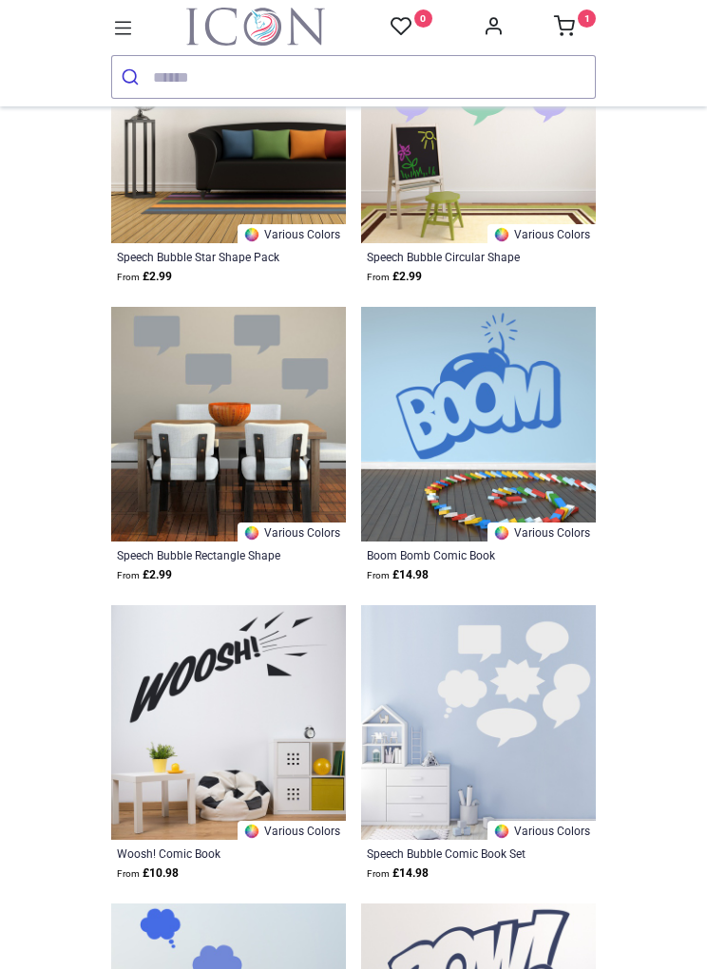
scroll to position [689, 0]
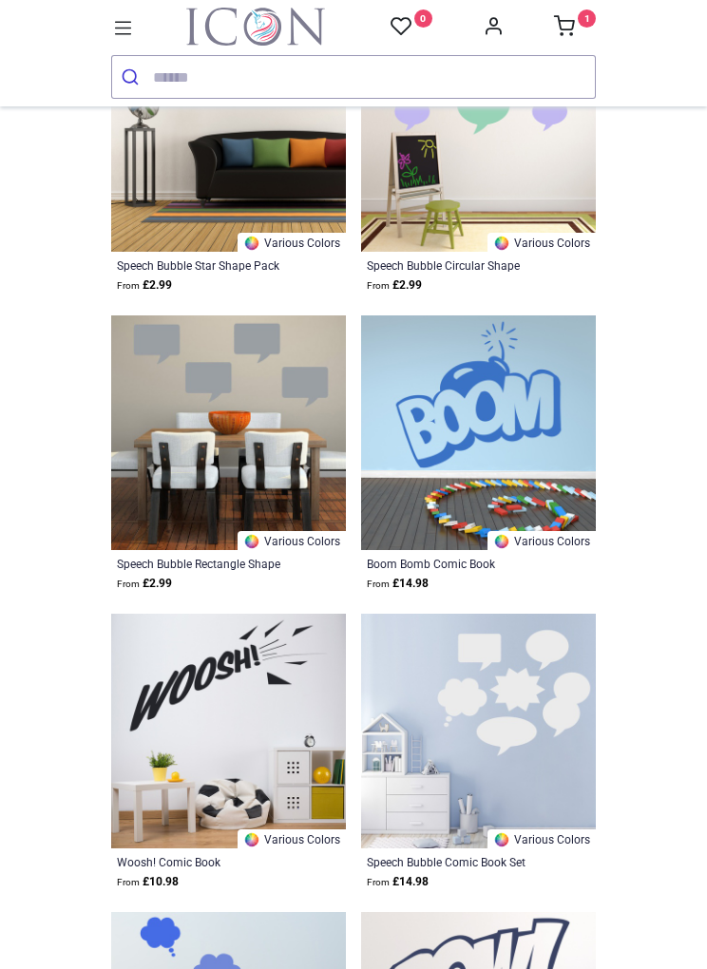
click at [124, 28] on icon at bounding box center [123, 28] width 25 height 25
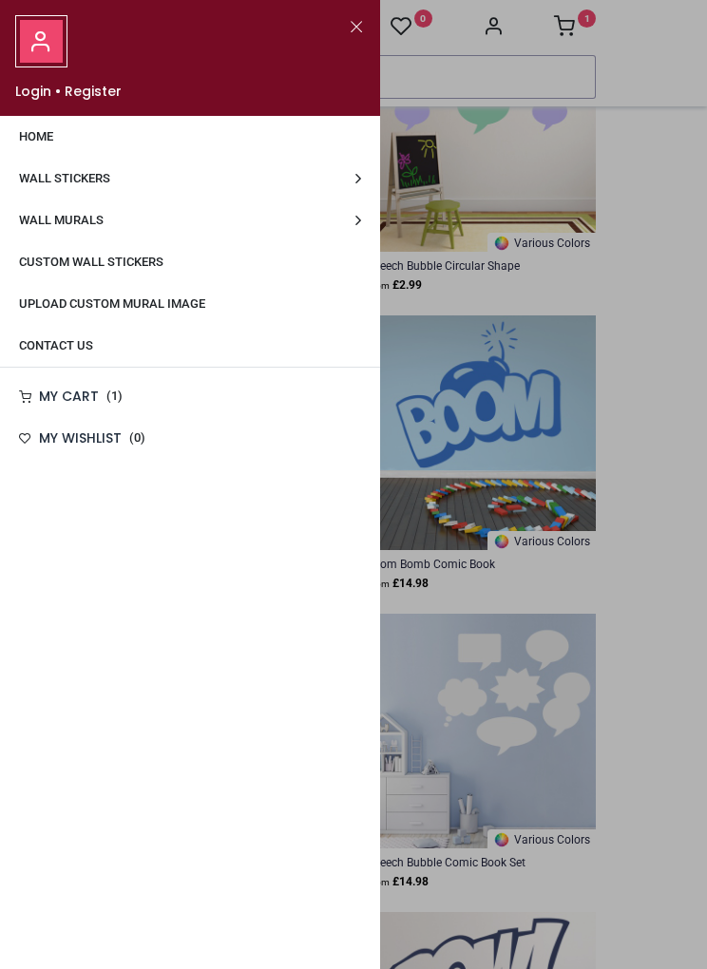
click at [370, 180] on link "Wall Stickers" at bounding box center [190, 179] width 380 height 42
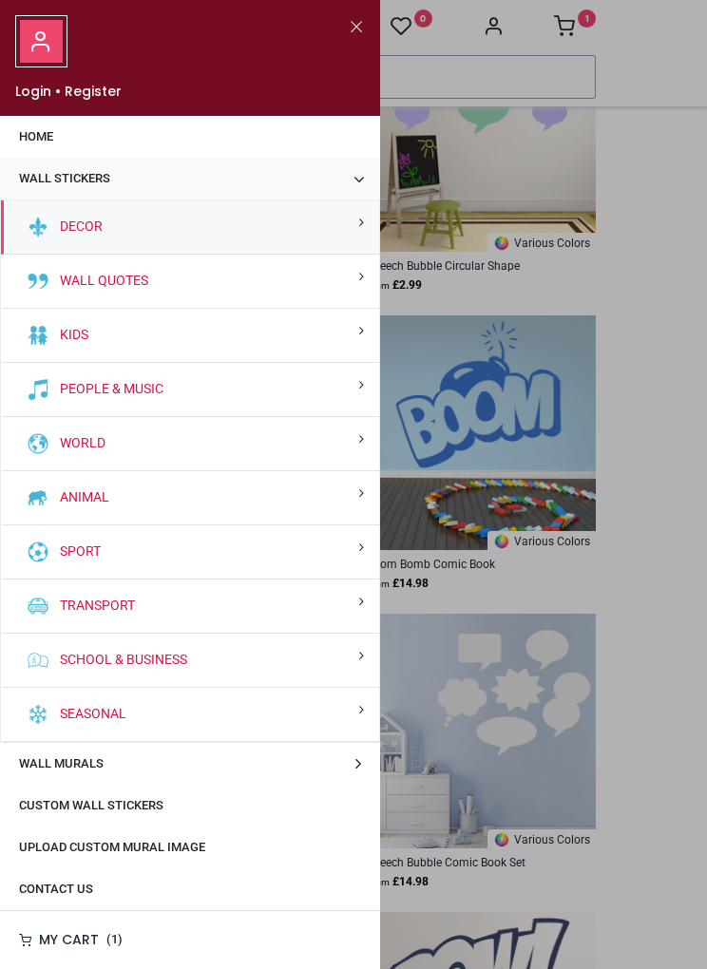
click at [355, 233] on div "Decor" at bounding box center [190, 227] width 378 height 54
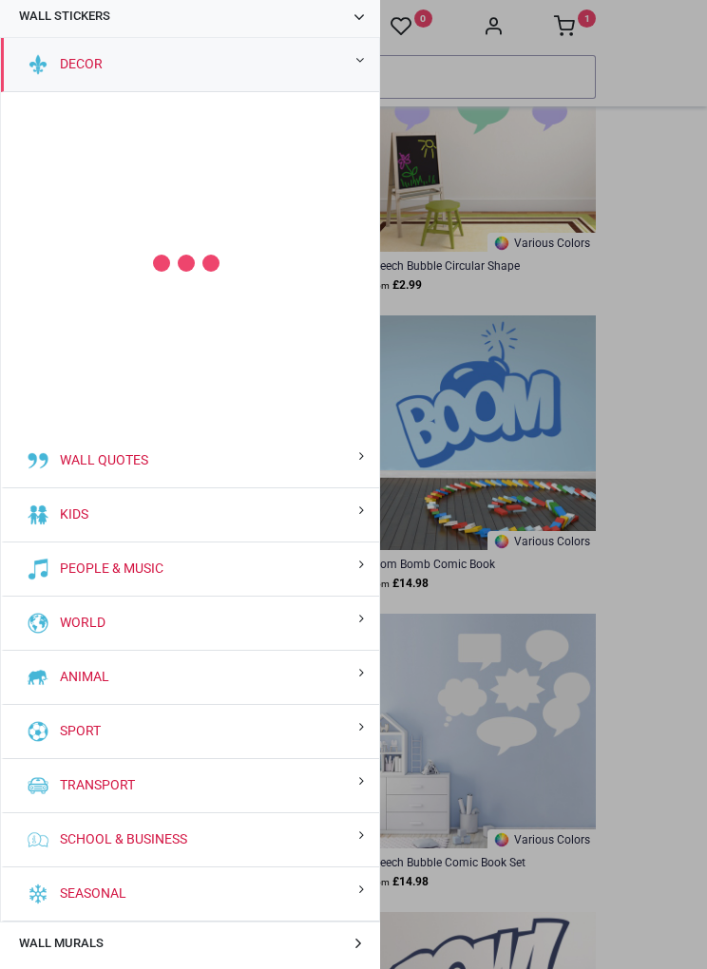
scroll to position [200, 0]
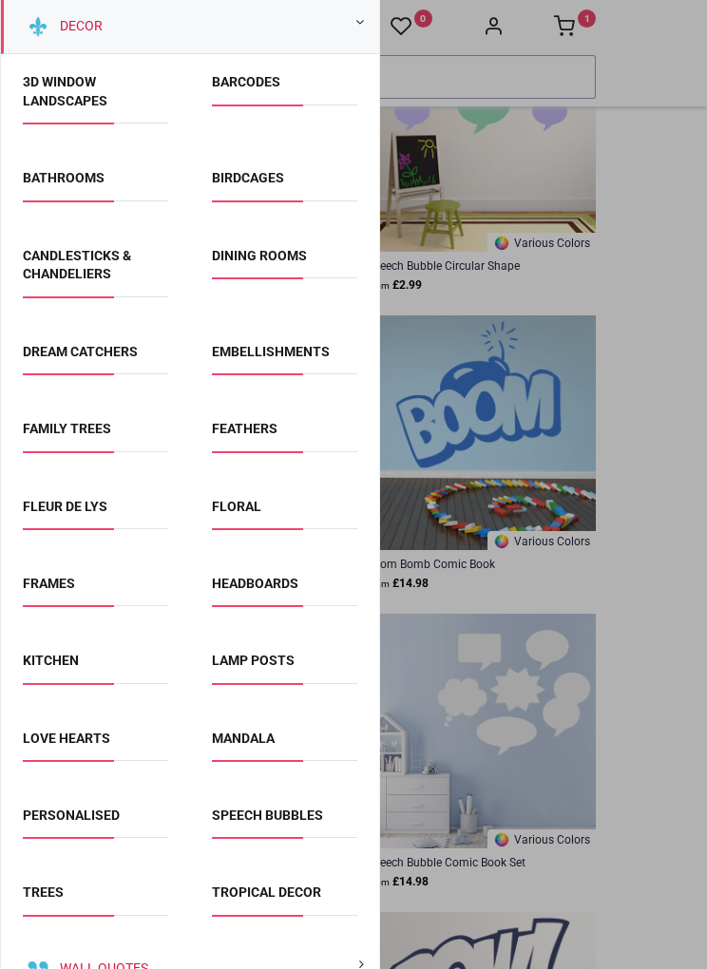
click at [65, 662] on link "Kitchen" at bounding box center [51, 660] width 56 height 15
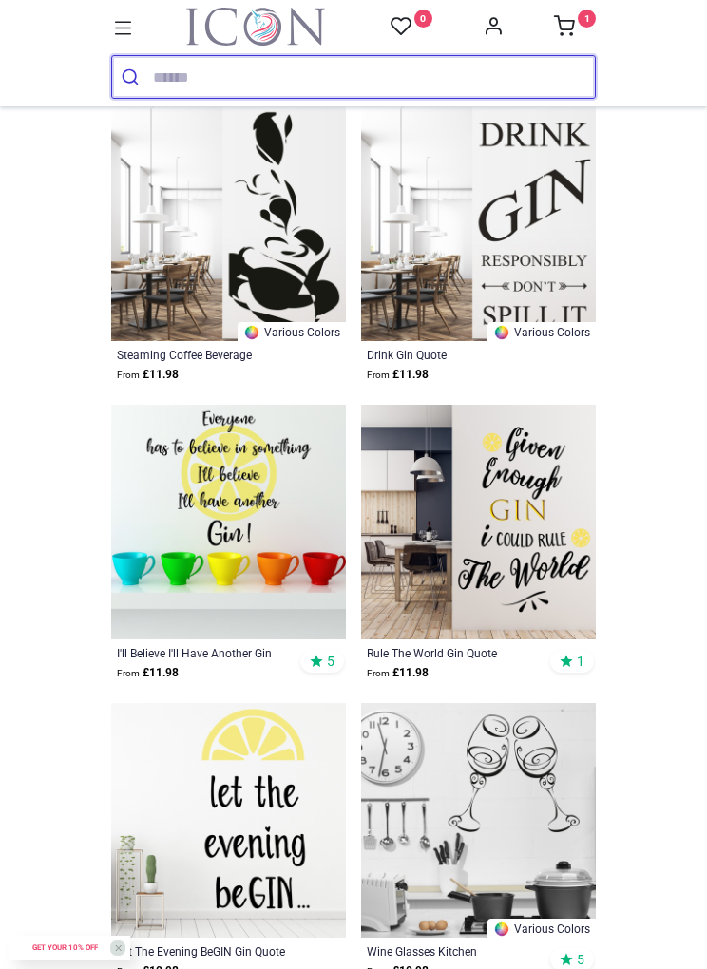
scroll to position [3285, 0]
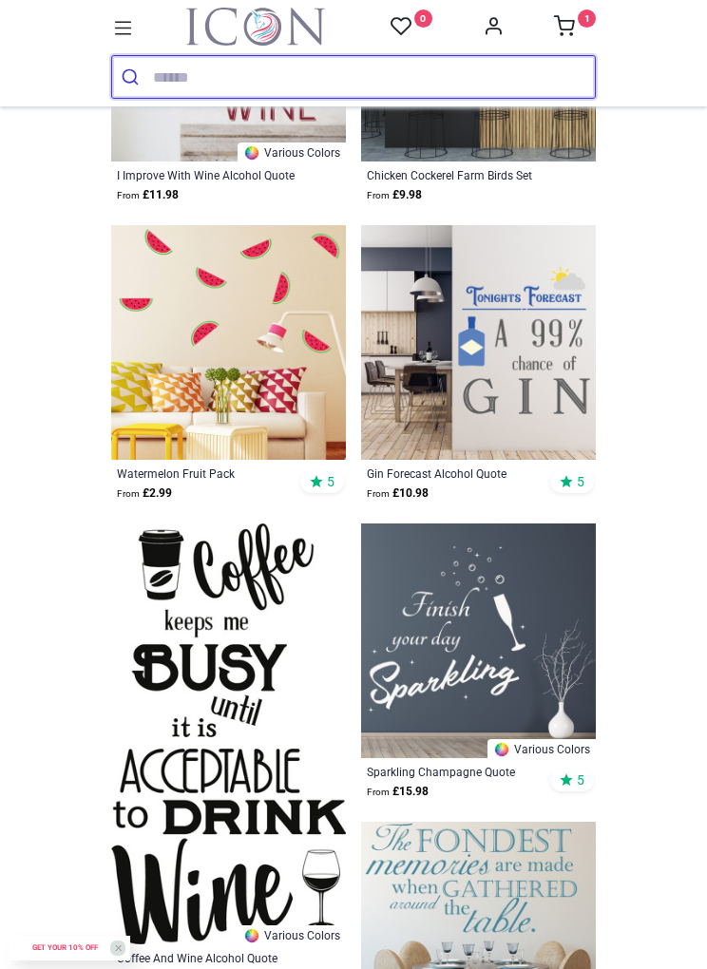
scroll to position [6149, 0]
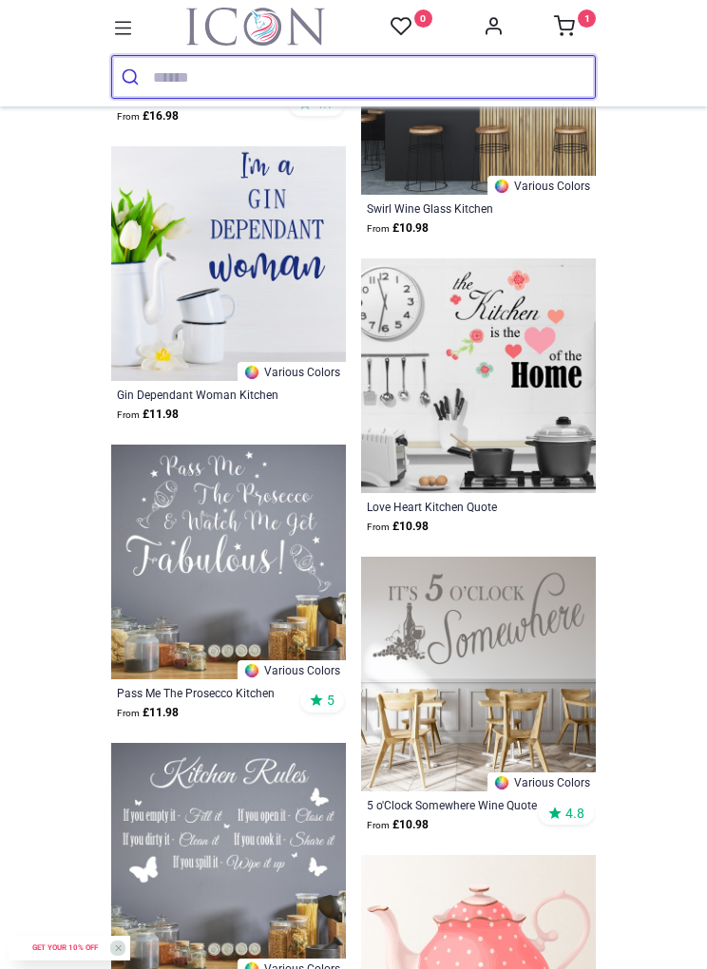
scroll to position [10593, 0]
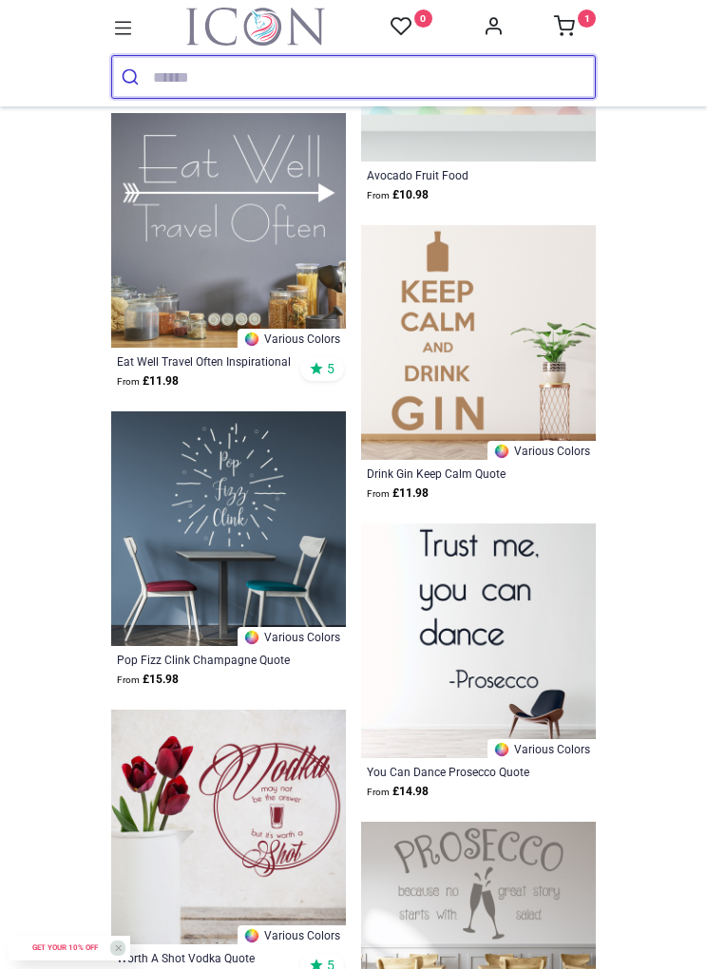
scroll to position [18678, 0]
